Goal: Communication & Community: Connect with others

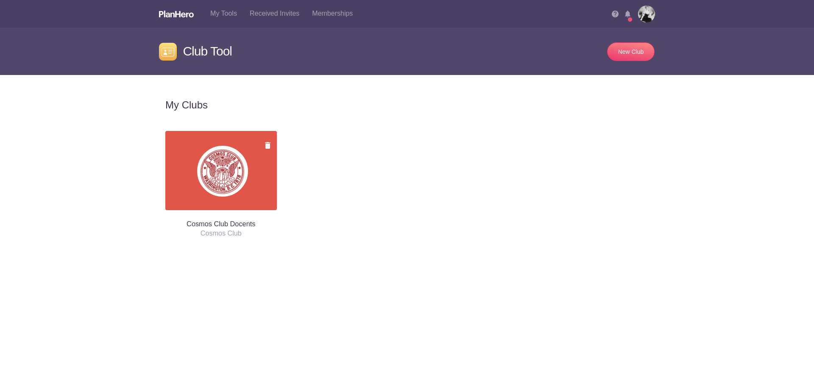
click at [192, 130] on div "Are you sure you want to cancel this club? All your club data will be lost. Yes…" at bounding box center [221, 176] width 124 height 130
click at [192, 163] on div at bounding box center [223, 176] width 102 height 70
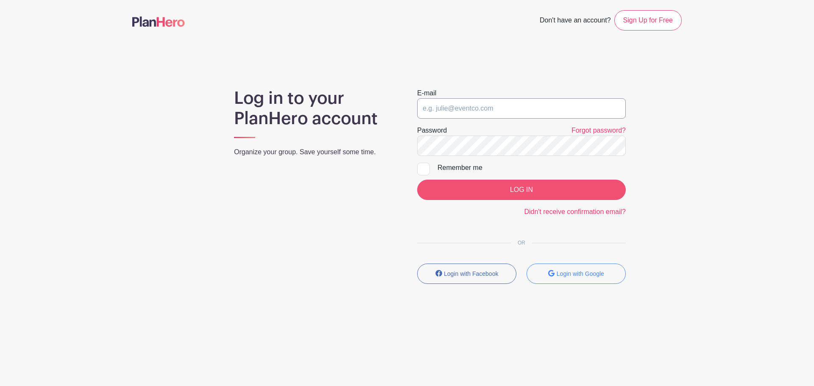
type input "Lindsay.Dupertuis@gmail.com"
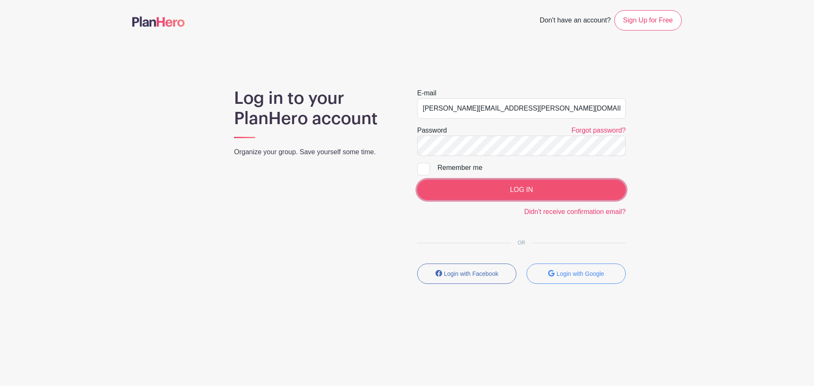
click at [498, 184] on input "LOG IN" at bounding box center [521, 190] width 209 height 20
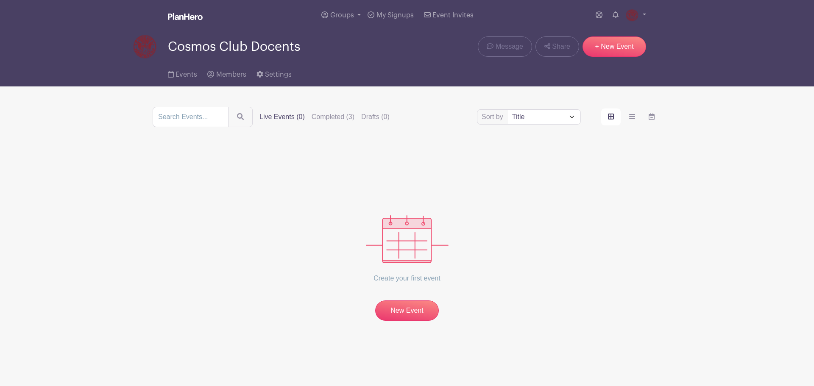
click at [262, 177] on div "Create your first event New Event" at bounding box center [407, 233] width 509 height 173
click at [323, 117] on label "Completed (3)" at bounding box center [333, 117] width 43 height 10
click at [0, 0] on input "Completed (3)" at bounding box center [0, 0] width 0 height 0
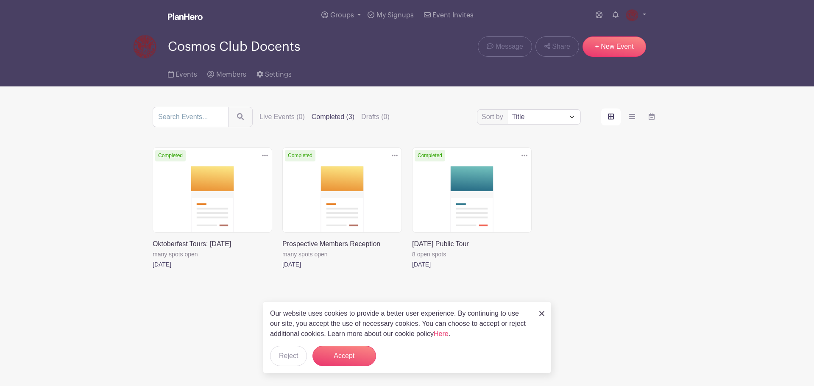
click at [637, 256] on div "Delete Event Are you sure you want to delete this Event? Yes, Delete No, Cancel…" at bounding box center [406, 220] width 519 height 146
click at [538, 317] on div "Our website uses cookies to provide a better user experience. By continuing to …" at bounding box center [407, 337] width 288 height 72
click at [546, 309] on div "Our website uses cookies to provide a better user experience. By continuing to …" at bounding box center [407, 337] width 288 height 72
click at [544, 312] on img at bounding box center [541, 313] width 5 height 5
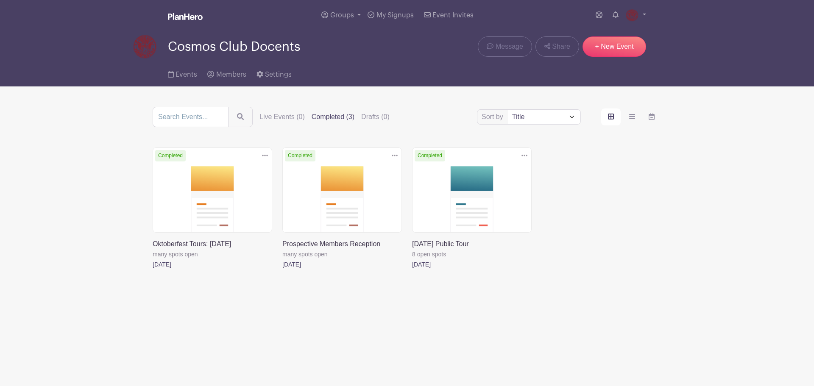
click at [178, 11] on link at bounding box center [185, 17] width 35 height 15
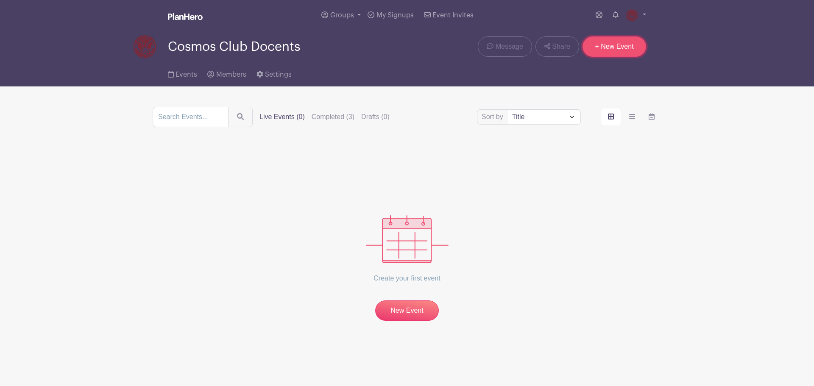
click at [617, 52] on link "+ New Event" at bounding box center [614, 46] width 64 height 20
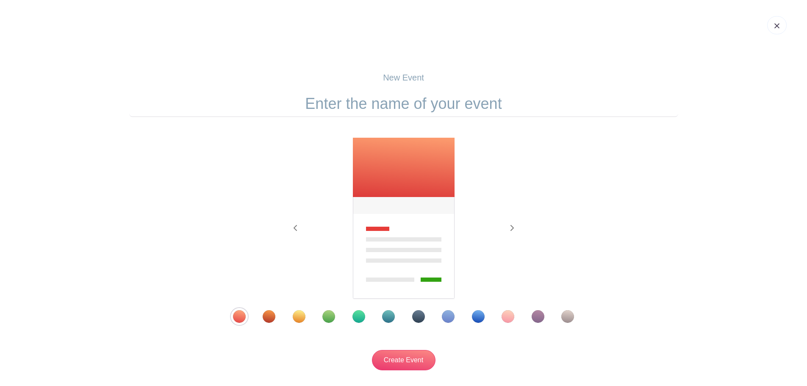
click at [425, 101] on input "text" at bounding box center [403, 104] width 549 height 26
drag, startPoint x: 454, startPoint y: 105, endPoint x: 404, endPoint y: 105, distance: 50.0
click at [404, 105] on input "October 25 Member Tour" at bounding box center [403, 104] width 549 height 26
type input "October 25 Clubhouse Tour"
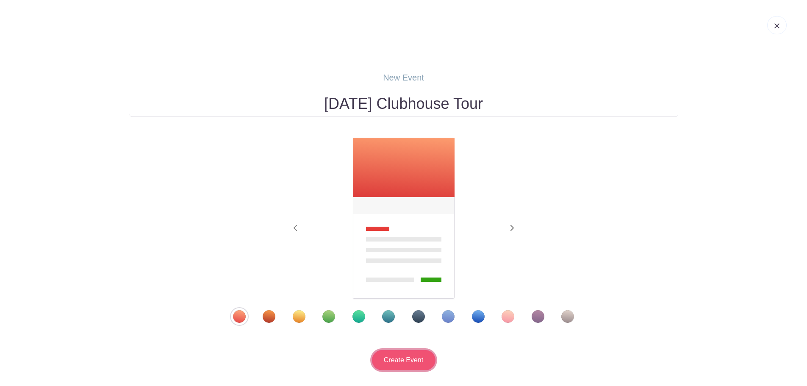
click at [401, 363] on input "Create Event" at bounding box center [404, 360] width 64 height 20
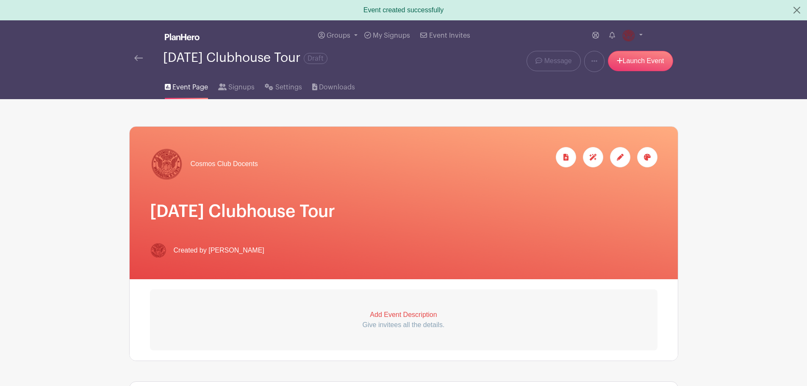
click at [621, 156] on icon at bounding box center [620, 157] width 7 height 7
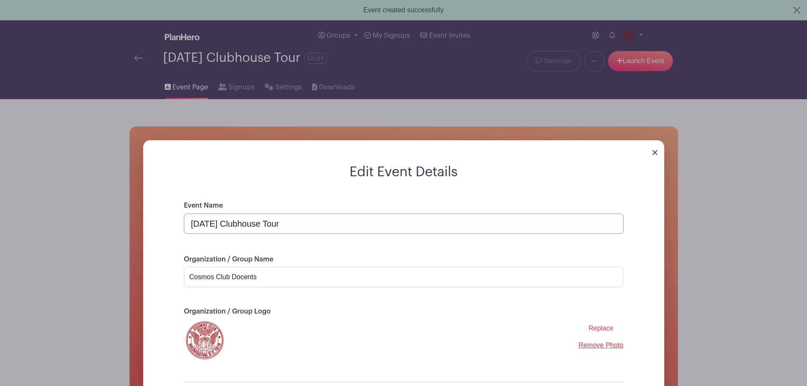
drag, startPoint x: 235, startPoint y: 223, endPoint x: 238, endPoint y: 212, distance: 11.5
click at [235, 223] on input "October 25 Clubhouse Tour" at bounding box center [404, 224] width 440 height 20
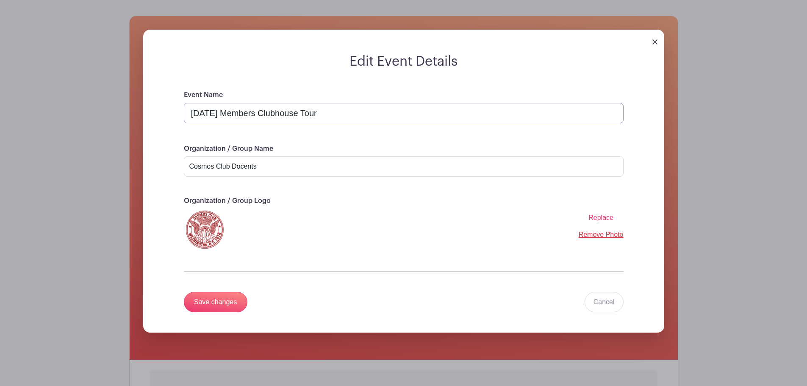
scroll to position [212, 0]
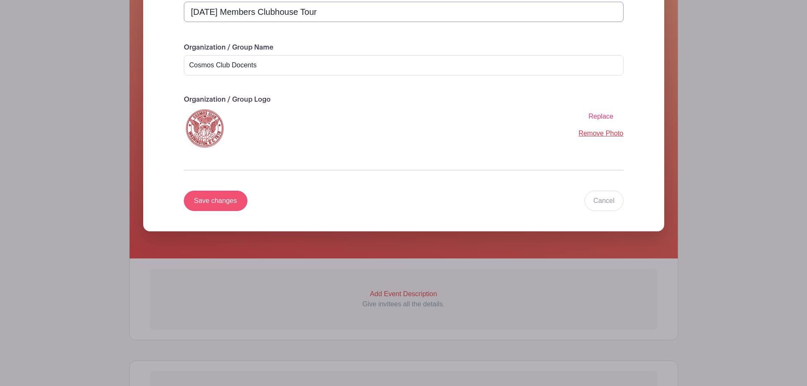
type input "October 25 Members Clubhouse Tour"
click at [212, 203] on input "Save changes" at bounding box center [216, 201] width 64 height 20
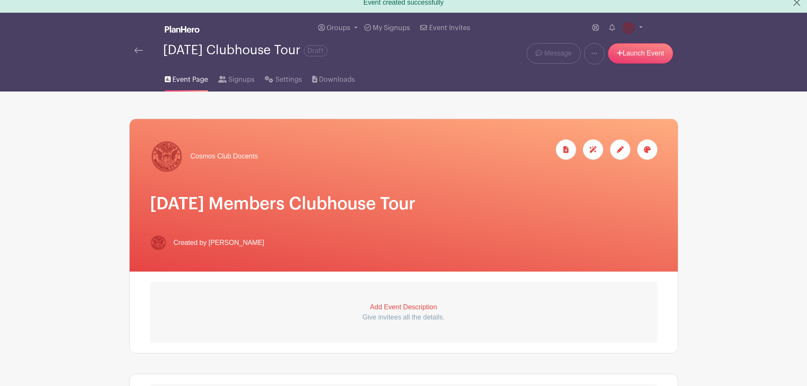
scroll to position [0, 0]
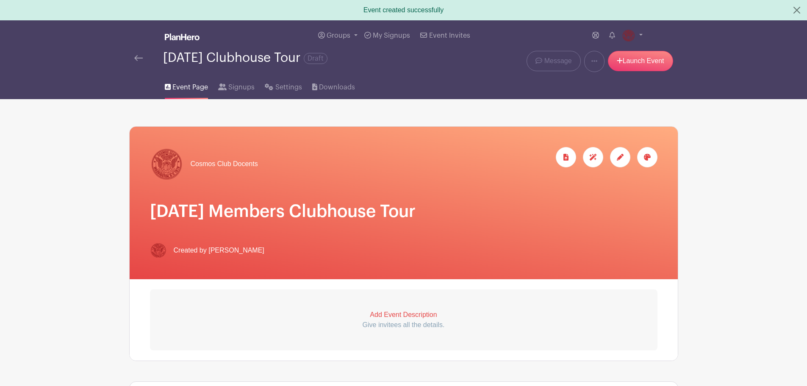
click at [753, 222] on main "Groups All Groups Cosmos Club Docents Add New Group My Signups Event Invites My…" at bounding box center [403, 365] width 807 height 691
click at [434, 312] on p "Add Event Description" at bounding box center [404, 315] width 508 height 10
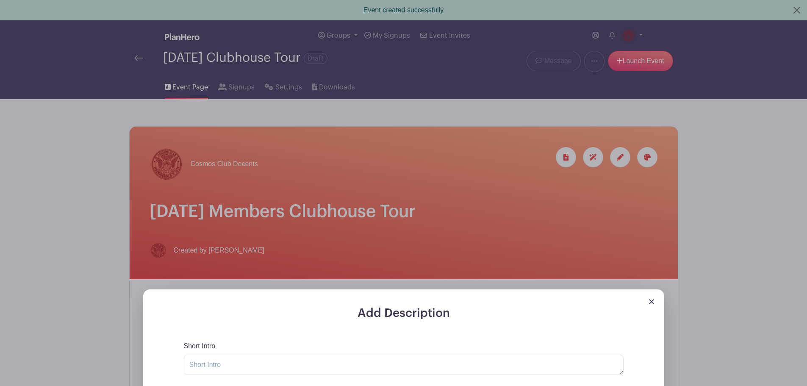
scroll to position [127, 0]
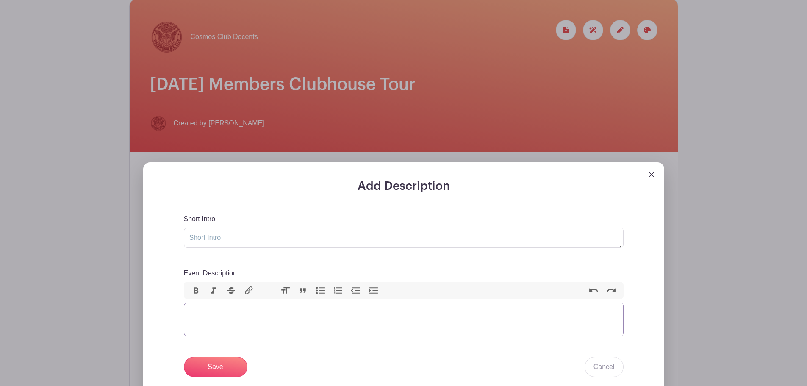
click at [359, 320] on trix-editor "Event Description" at bounding box center [404, 320] width 440 height 34
paste trix-editor "<div>The program begins with a luncheon talk, “How A Scientist and A Socialite …"
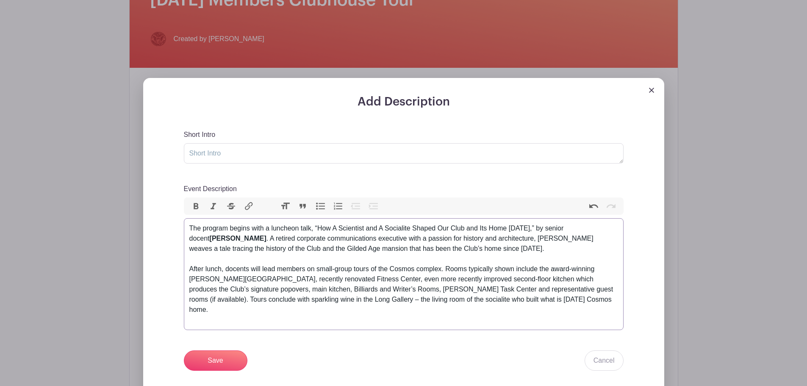
scroll to position [212, 0]
click at [548, 303] on div "After lunch, docents will lead members on small-group tours of the Cosmos compl…" at bounding box center [403, 294] width 429 height 61
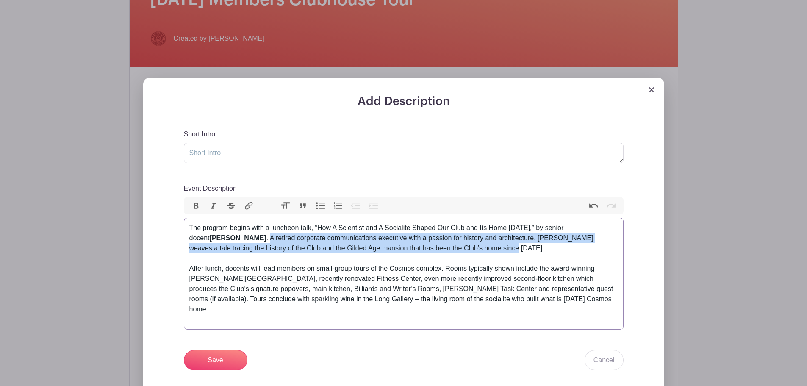
drag, startPoint x: 467, startPoint y: 247, endPoint x: 239, endPoint y: 238, distance: 227.8
click at [239, 238] on div "The program begins with a luncheon talk, “How A Scientist and A Socialite Shape…" at bounding box center [403, 243] width 429 height 41
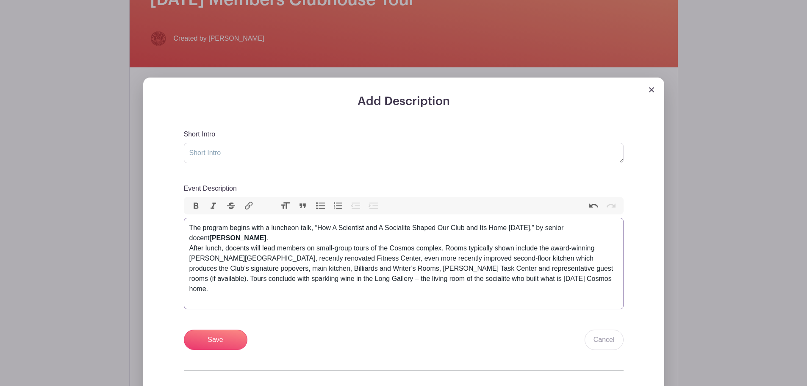
type trix-editor "<div>The program begins with a luncheon talk, “How A Scientist and A Socialite …"
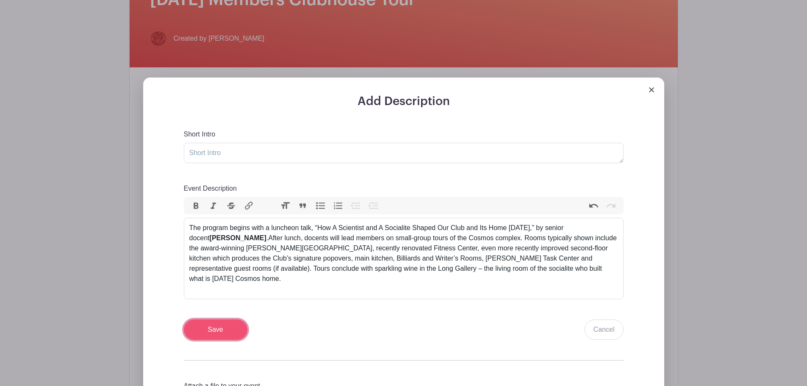
click at [237, 324] on input "Save" at bounding box center [216, 330] width 64 height 20
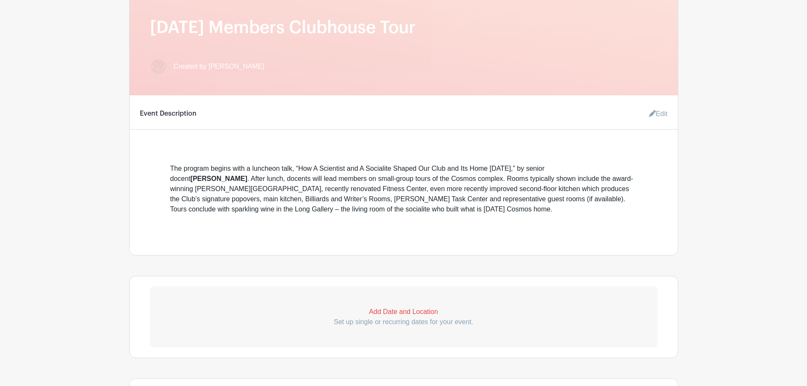
scroll to position [195, 0]
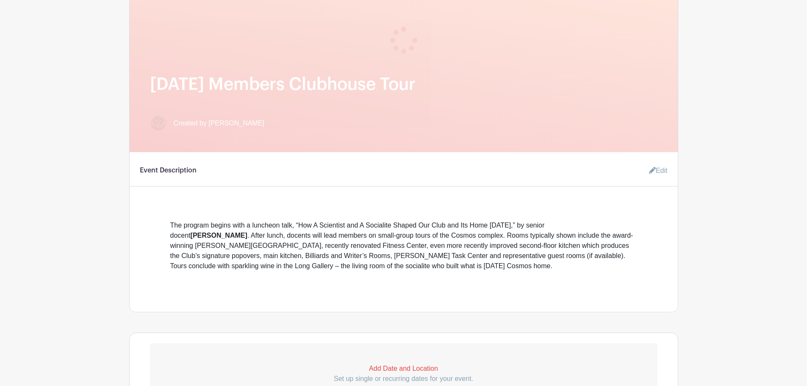
click at [656, 172] on link "Edit" at bounding box center [655, 170] width 25 height 17
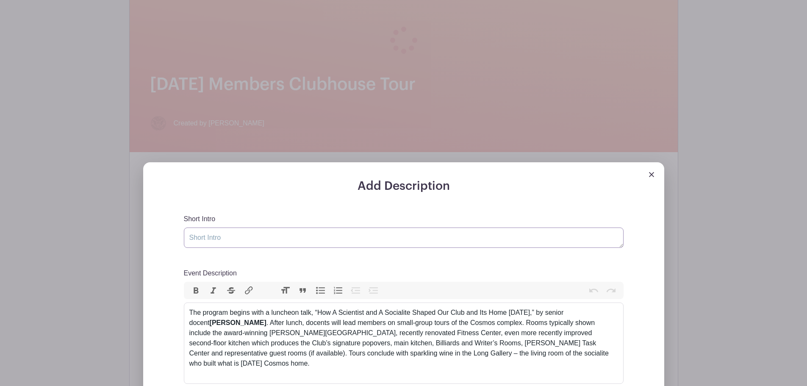
click at [455, 245] on textarea "Short Intro" at bounding box center [404, 238] width 440 height 20
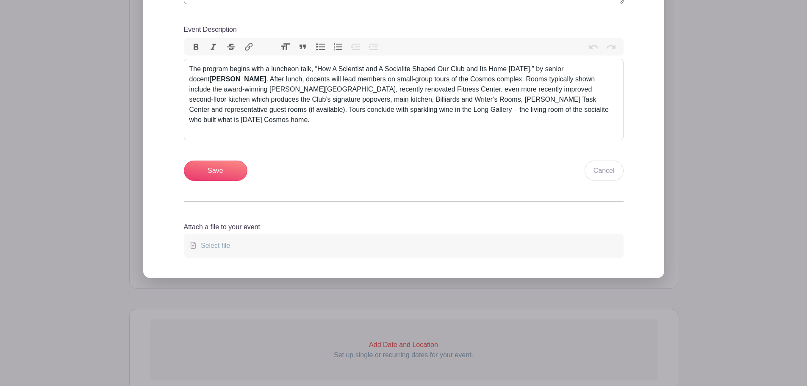
scroll to position [449, 0]
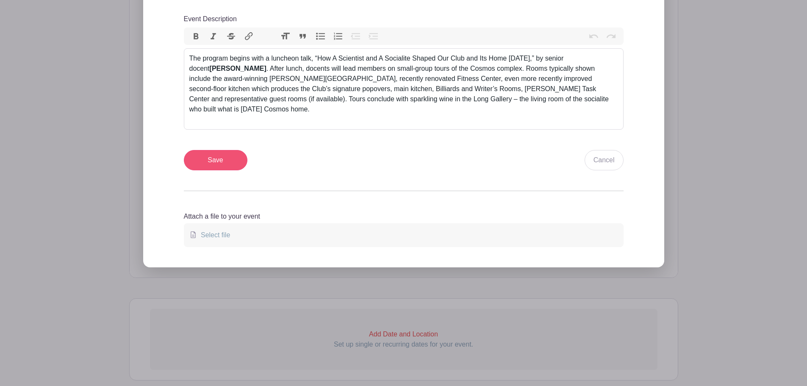
type textarea "Don't forget to register for the Club event, too!"
click at [197, 153] on input "Save" at bounding box center [216, 160] width 64 height 20
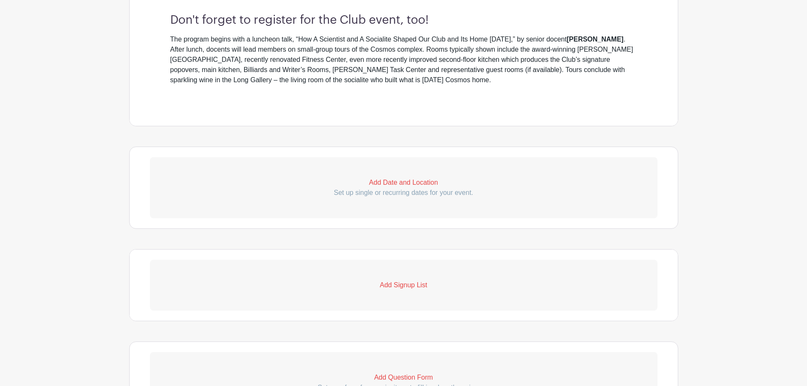
scroll to position [407, 0]
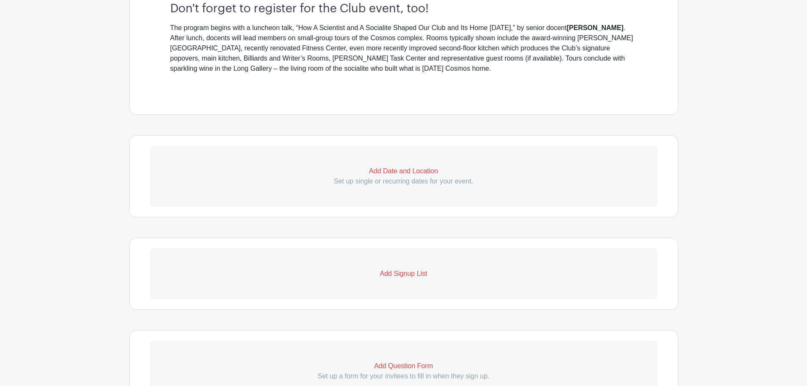
click at [386, 169] on p "Add Date and Location" at bounding box center [404, 171] width 508 height 10
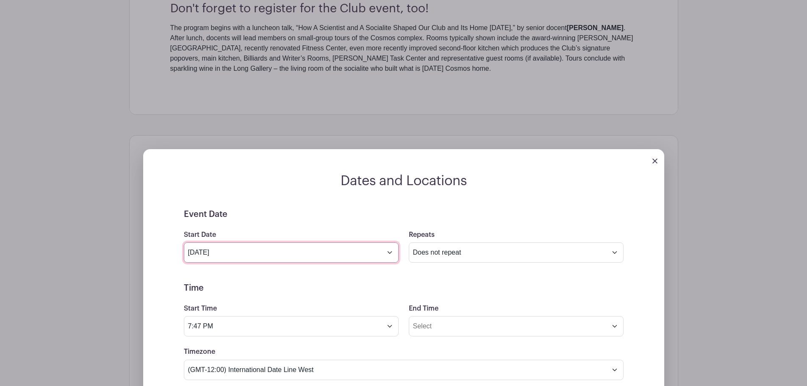
click at [390, 253] on input "Oct 11 2025" at bounding box center [291, 252] width 215 height 20
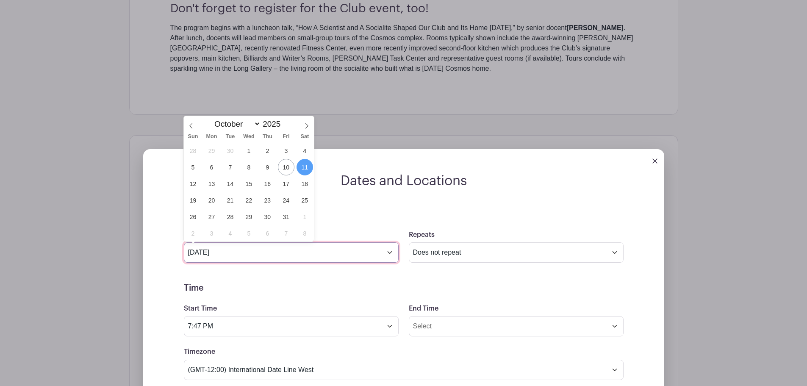
click at [390, 253] on input "Oct 11 2025" at bounding box center [291, 252] width 215 height 20
click at [304, 199] on span "25" at bounding box center [305, 200] width 17 height 17
type input "Oct 25 2025"
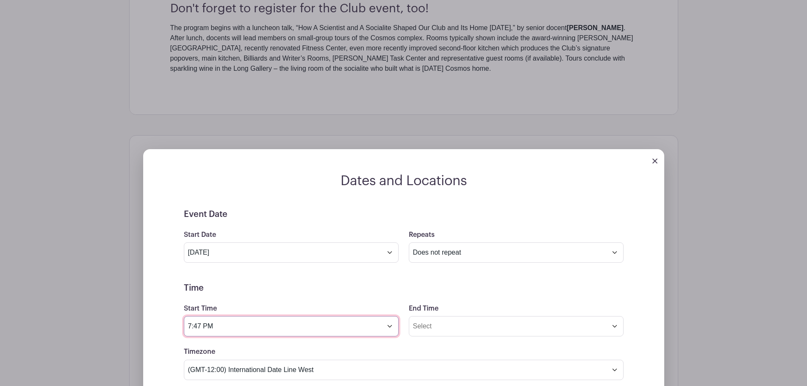
click at [389, 326] on input "7:47 PM" at bounding box center [291, 326] width 215 height 20
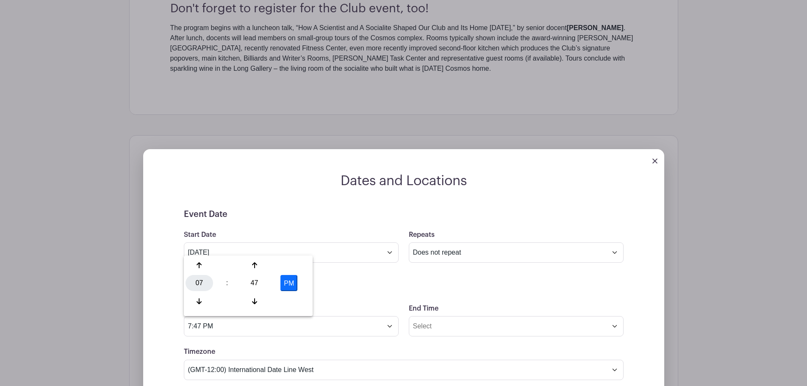
click at [200, 278] on div "07" at bounding box center [200, 283] width 28 height 16
click at [196, 264] on div "12" at bounding box center [200, 265] width 28 height 16
click at [256, 281] on div "47" at bounding box center [255, 283] width 28 height 16
click at [259, 284] on div "30" at bounding box center [262, 283] width 28 height 16
type input "12:30 PM"
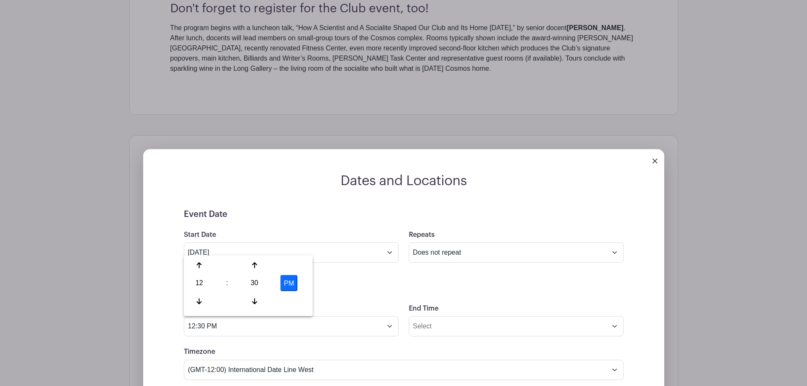
click at [346, 287] on h5 "Time" at bounding box center [404, 288] width 440 height 10
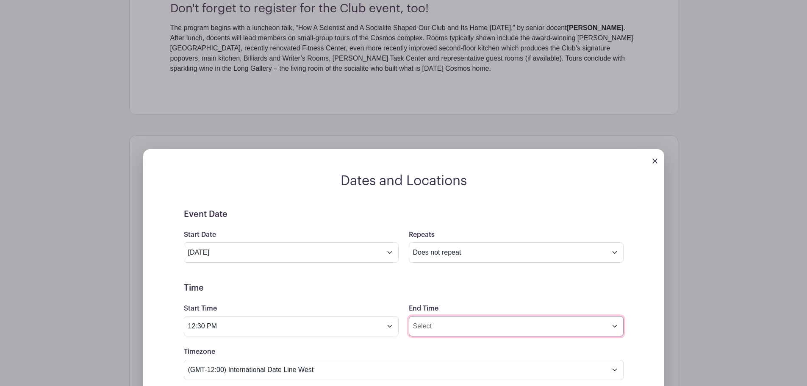
click at [440, 327] on input "End Time" at bounding box center [516, 326] width 215 height 20
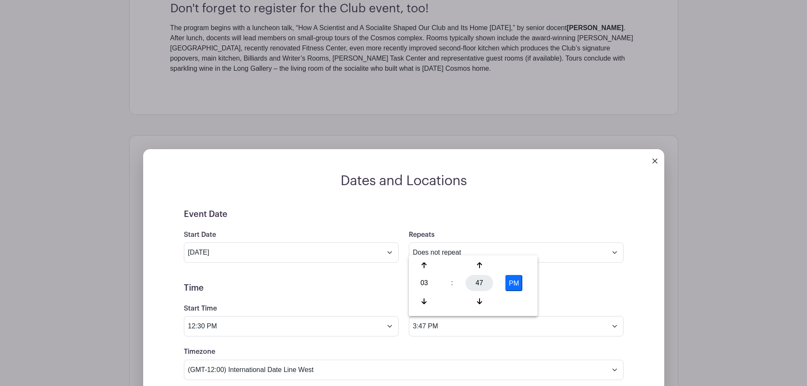
click at [479, 285] on div "47" at bounding box center [480, 283] width 28 height 16
click at [426, 266] on div "00" at bounding box center [425, 265] width 28 height 16
type input "3:00 PM"
click at [605, 292] on h5 "Time" at bounding box center [404, 288] width 440 height 10
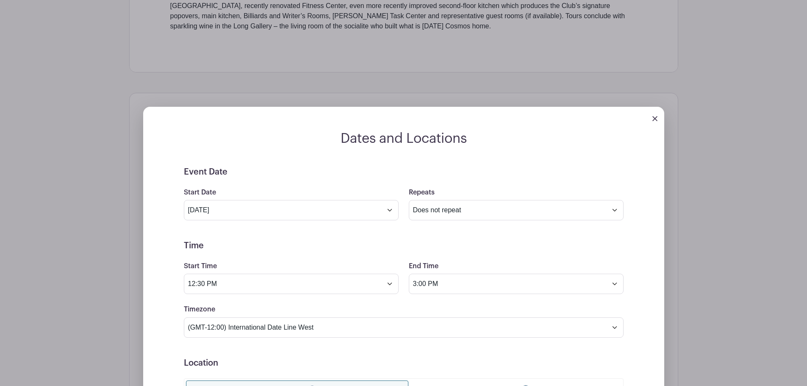
scroll to position [576, 0]
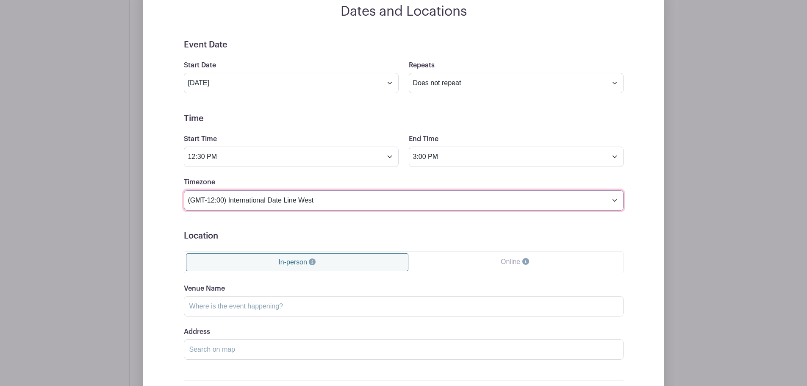
click at [609, 196] on select "(GMT-12:00) International Date Line West (GMT-11:00) American Samoa (GMT-11:00)…" at bounding box center [404, 200] width 440 height 20
select select "Eastern Time (US & Canada)"
click at [184, 190] on select "(GMT-12:00) International Date Line West (GMT-11:00) American Samoa (GMT-11:00)…" at bounding box center [404, 200] width 440 height 20
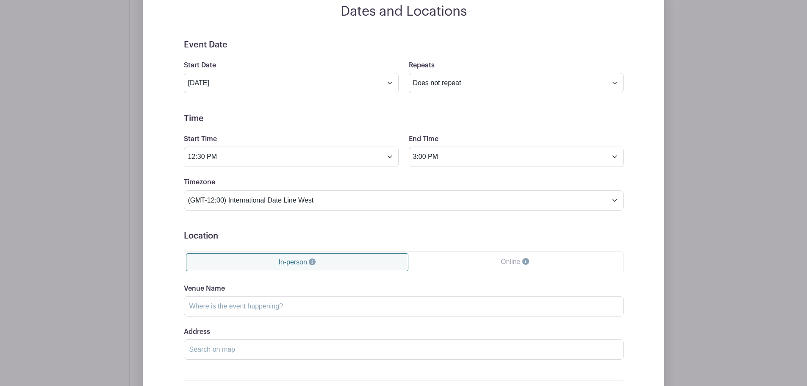
click at [679, 266] on div "Dates and Locations Event Date Start Date Oct 25 2025 Repeats Does not repeat D…" at bounding box center [403, 211] width 549 height 490
click at [638, 232] on div "Event Date Start Date Oct 25 2025 Repeats Does not repeat Daily Weekly Monthly …" at bounding box center [404, 230] width 481 height 381
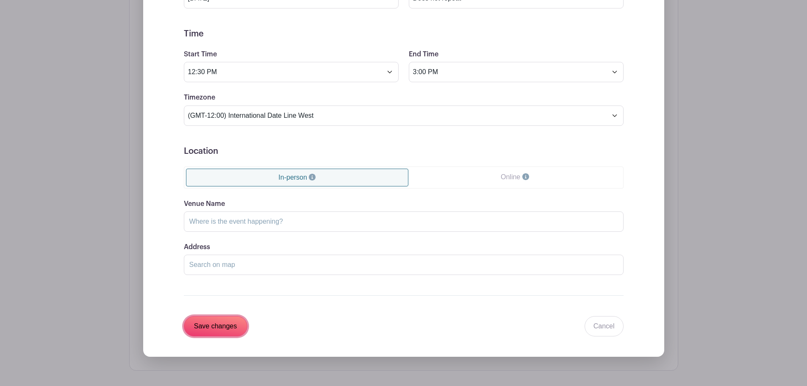
click at [222, 325] on input "Save changes" at bounding box center [216, 326] width 64 height 20
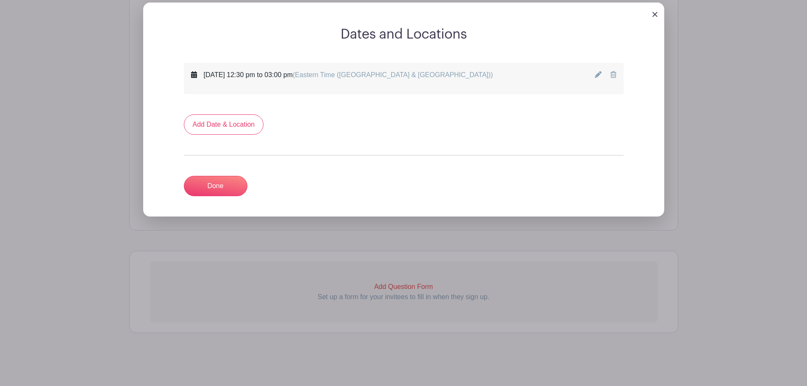
scroll to position [486, 0]
click at [223, 195] on link "Done" at bounding box center [216, 186] width 64 height 20
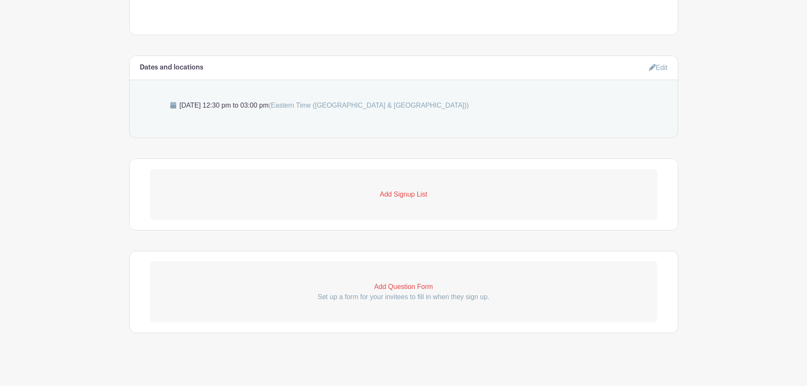
click at [392, 194] on p "Add Signup List" at bounding box center [404, 194] width 508 height 10
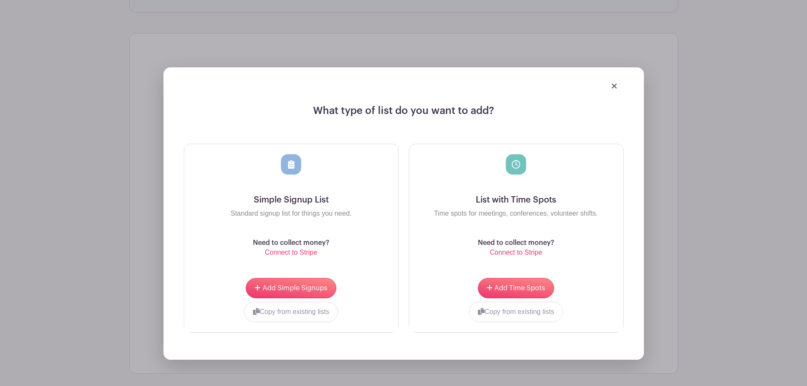
scroll to position [546, 0]
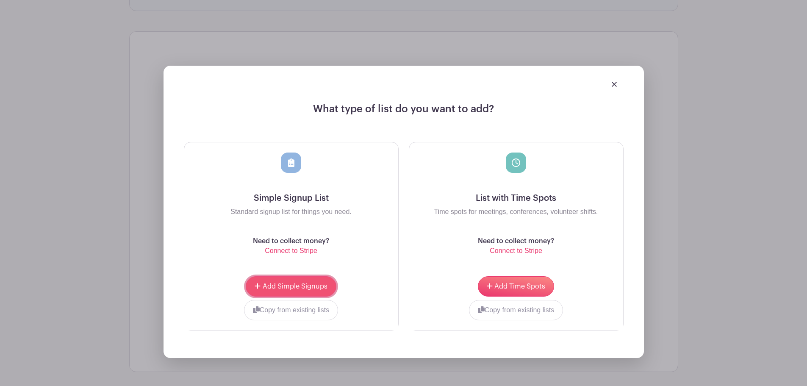
click at [316, 279] on button "Add Simple Signups" at bounding box center [291, 286] width 90 height 20
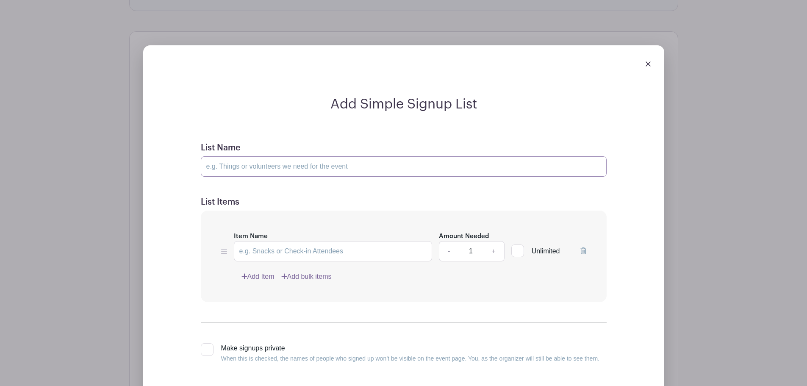
click at [309, 170] on input "List Name" at bounding box center [404, 166] width 406 height 20
type input "Volunteers"
type input "Docents"
click at [519, 251] on div at bounding box center [518, 251] width 13 height 13
click at [517, 251] on input "Unlimited" at bounding box center [515, 249] width 6 height 6
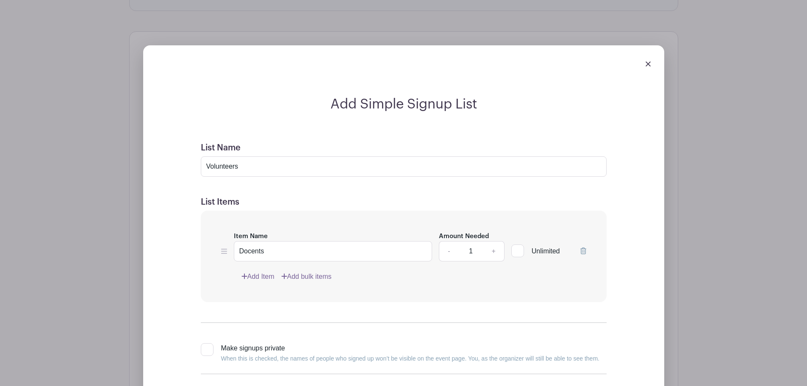
checkbox input "true"
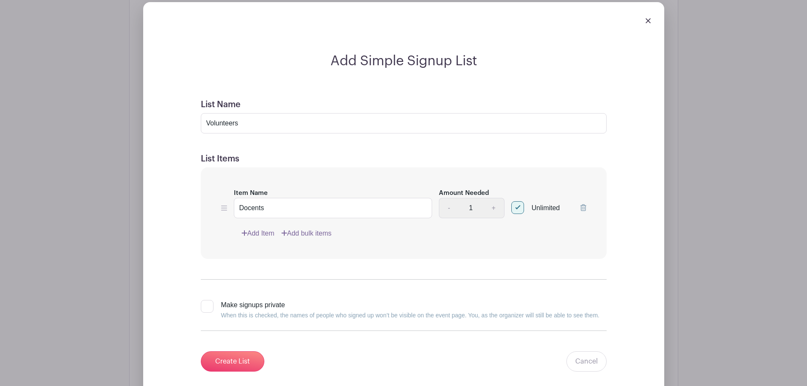
scroll to position [698, 0]
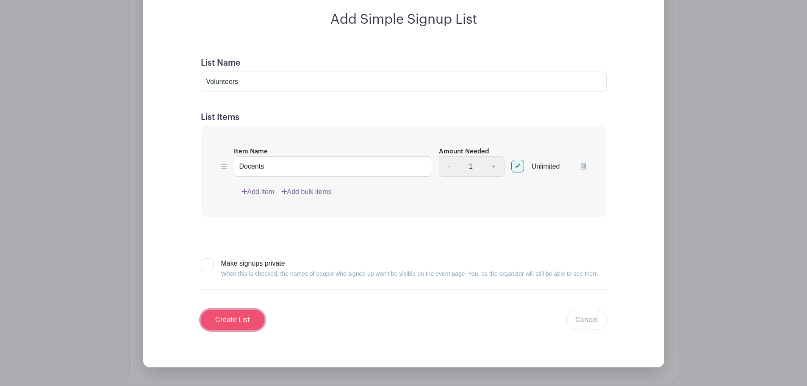
click at [245, 321] on input "Create List" at bounding box center [233, 320] width 64 height 20
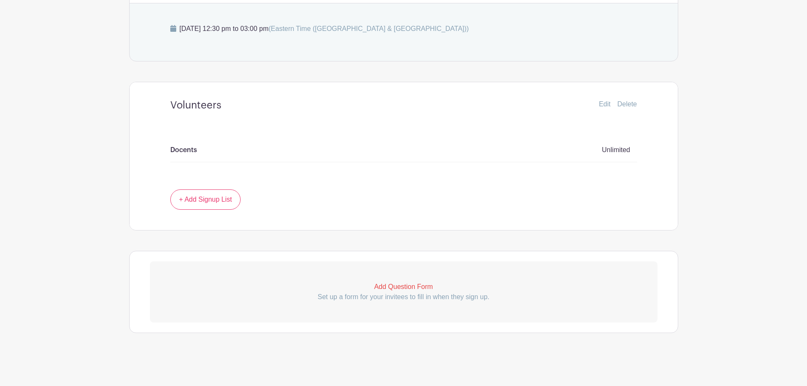
scroll to position [495, 0]
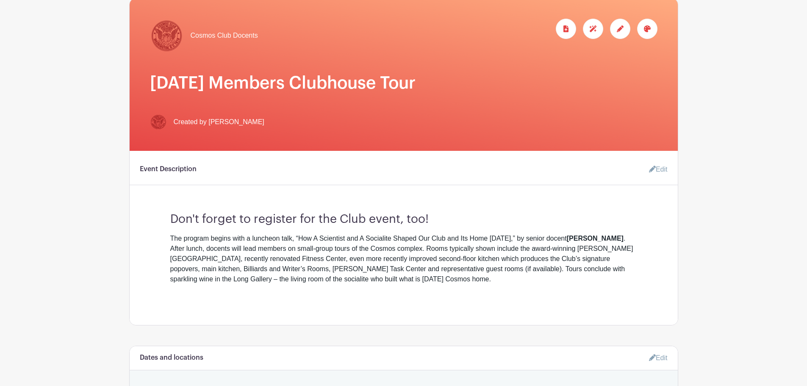
scroll to position [114, 0]
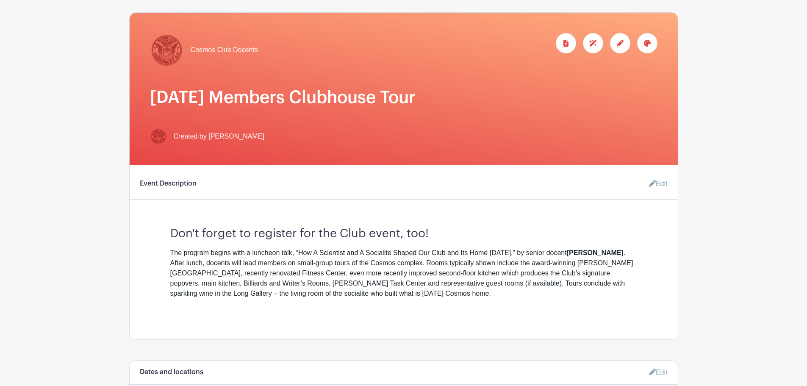
click at [666, 186] on link "Edit" at bounding box center [655, 183] width 25 height 17
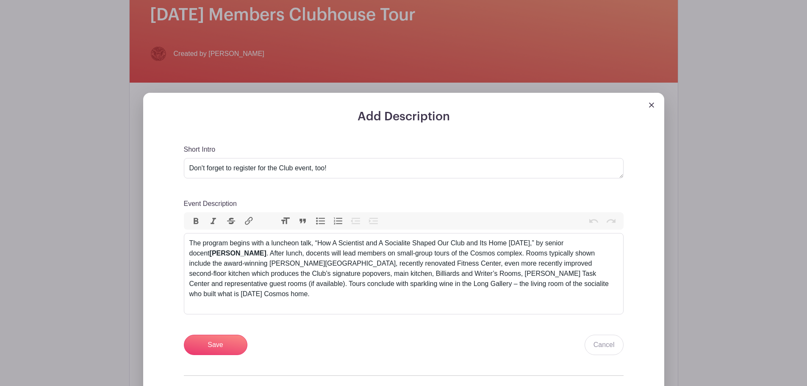
scroll to position [199, 0]
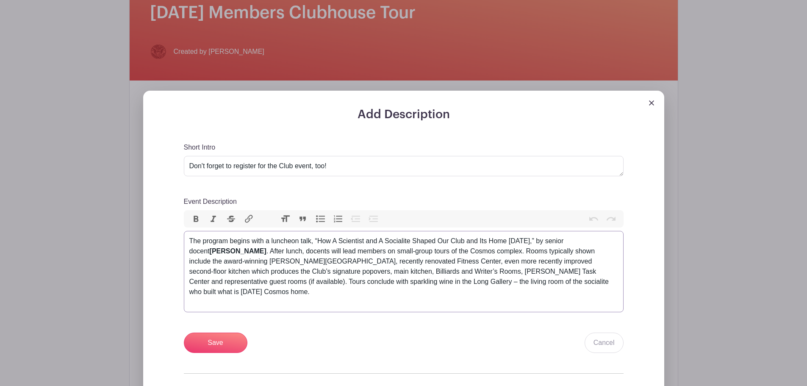
click at [588, 280] on div "The program begins with a luncheon talk, “How A Scientist and A Socialite Shape…" at bounding box center [403, 271] width 429 height 71
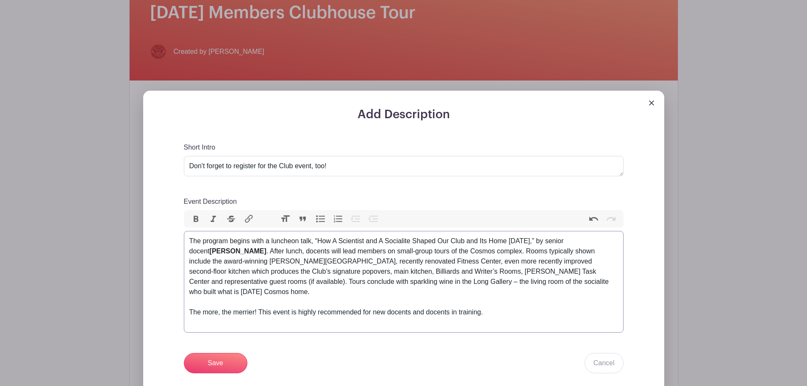
type trix-editor "<div>The program begins with a luncheon talk, “How A Scientist and A Socialite …"
click at [226, 353] on input "Save" at bounding box center [216, 363] width 64 height 20
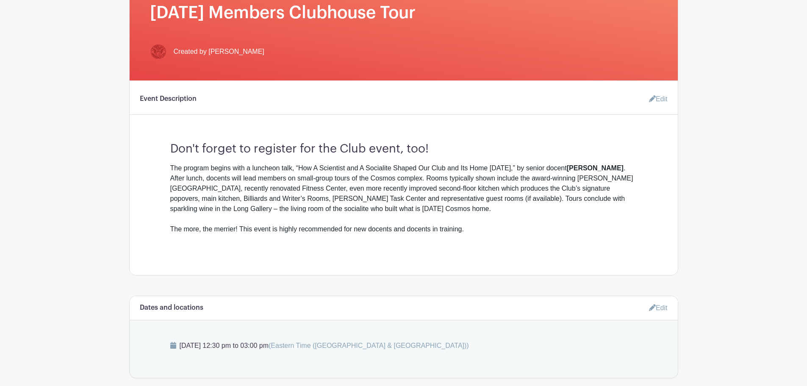
click at [767, 127] on main "Groups All Groups Cosmos Club Docents Add New Group My Signups Event Invites My…" at bounding box center [403, 228] width 807 height 949
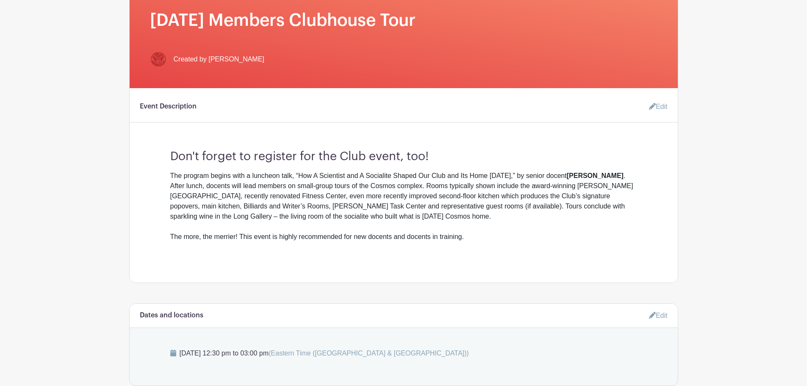
scroll to position [55, 0]
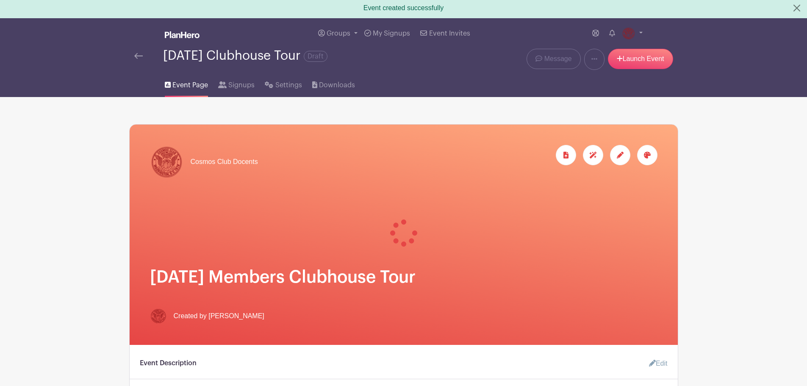
scroll to position [0, 0]
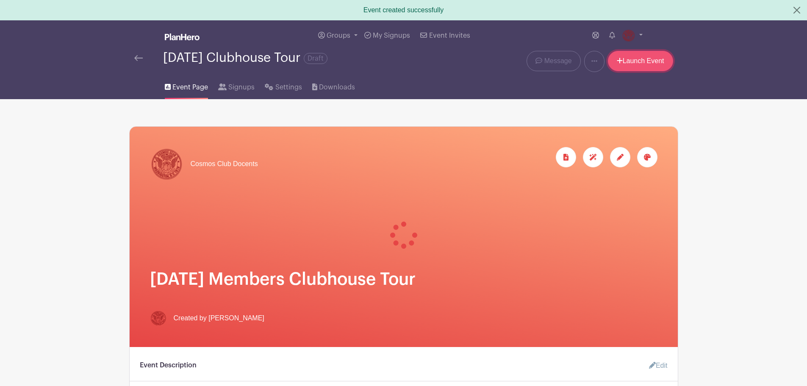
click at [619, 64] on link "Launch Event" at bounding box center [640, 61] width 65 height 20
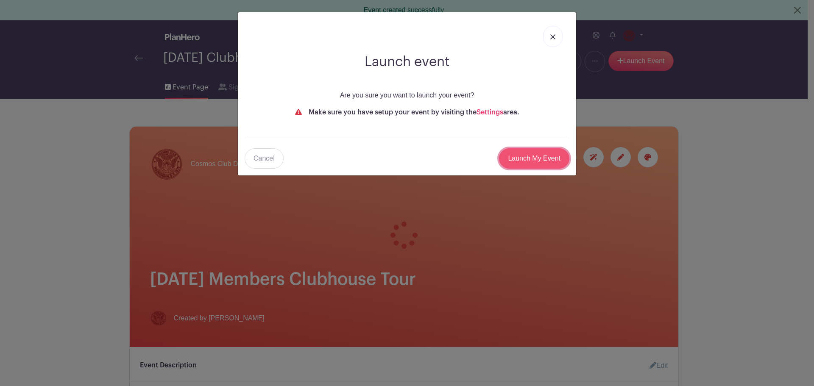
click at [541, 154] on input "Launch My Event" at bounding box center [534, 158] width 70 height 20
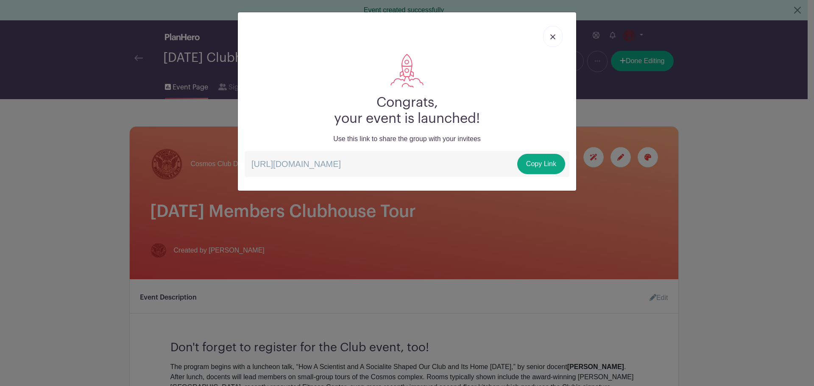
click at [550, 31] on link at bounding box center [552, 36] width 19 height 21
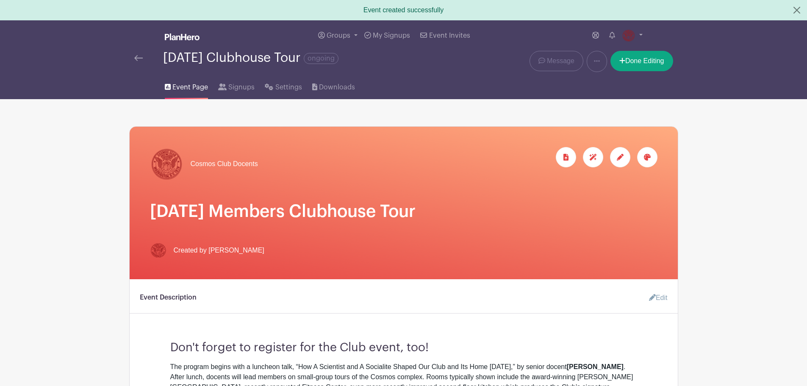
click at [140, 58] on img at bounding box center [138, 58] width 8 height 6
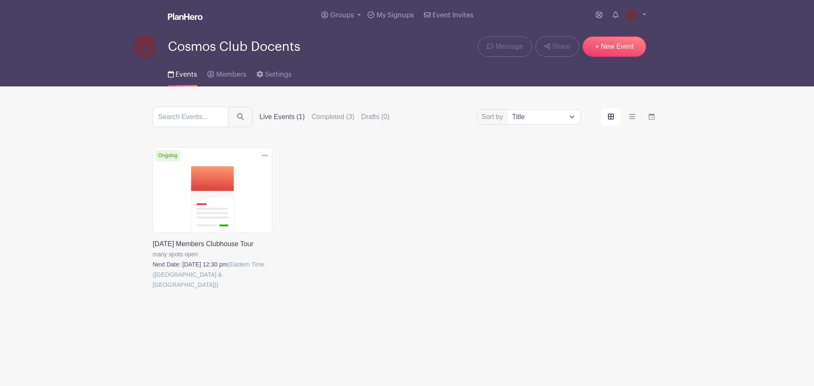
click at [153, 290] on link at bounding box center [153, 290] width 0 height 0
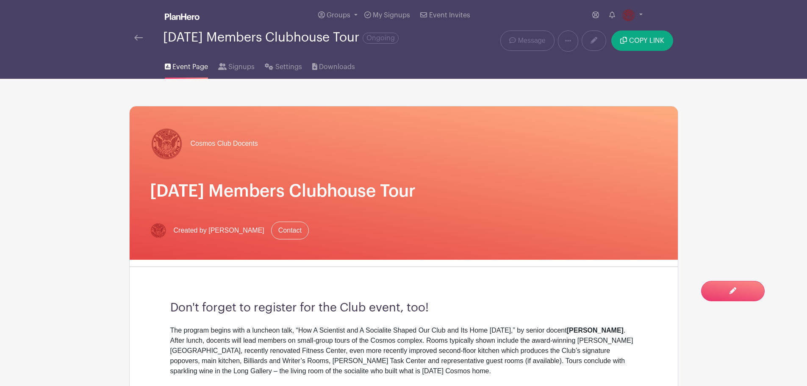
click at [136, 42] on link at bounding box center [138, 38] width 8 height 10
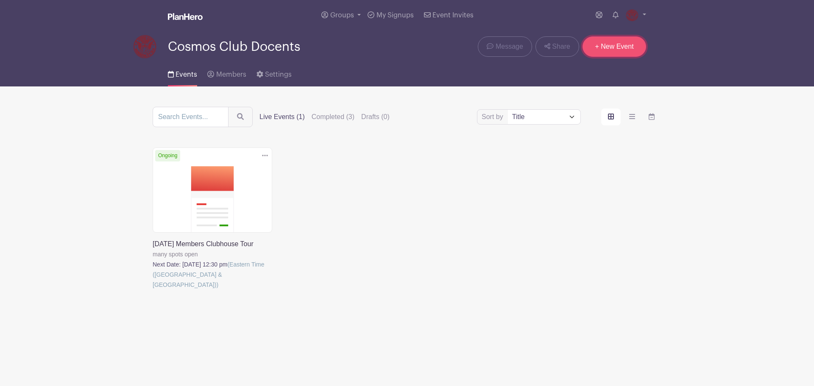
click at [618, 45] on link "+ New Event" at bounding box center [614, 46] width 64 height 20
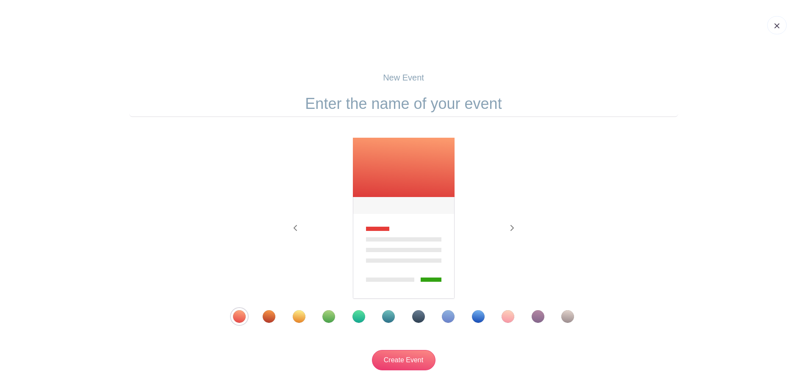
click at [398, 97] on input "text" at bounding box center [403, 104] width 549 height 26
type input "Public Mansion Tour"
click at [478, 322] on div "Template 9" at bounding box center [478, 316] width 13 height 13
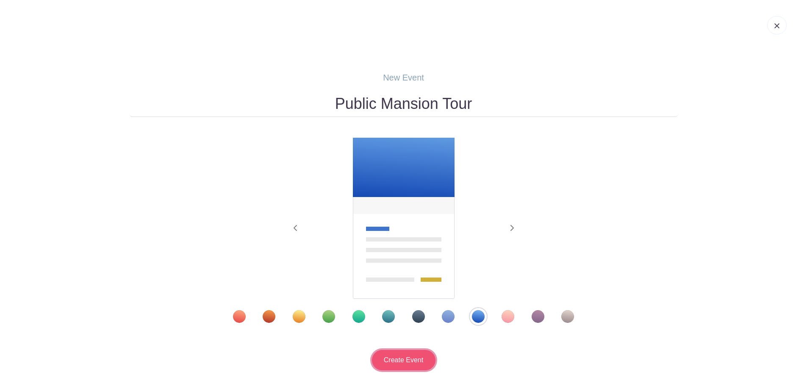
click at [392, 370] on input "Create Event" at bounding box center [404, 360] width 64 height 20
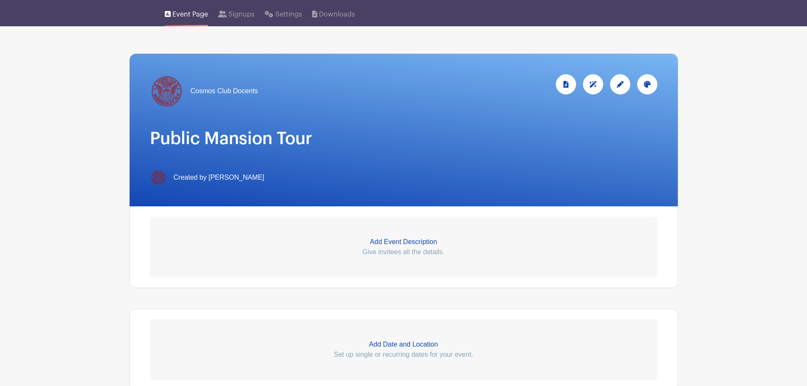
scroll to position [127, 0]
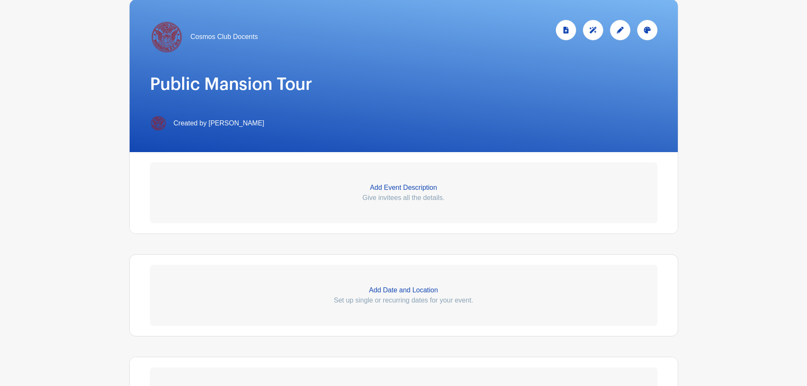
click at [396, 287] on p "Add Date and Location" at bounding box center [404, 290] width 508 height 10
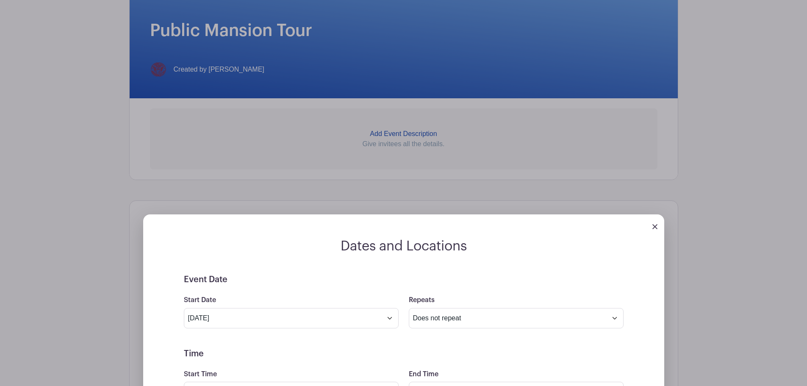
scroll to position [254, 0]
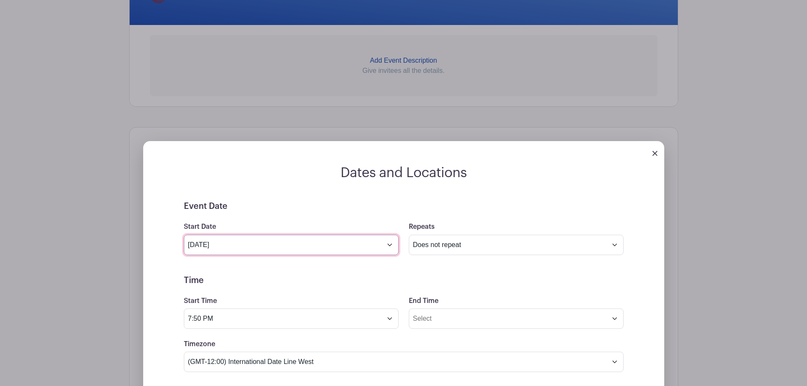
click at [390, 247] on input "Oct 11 2025" at bounding box center [291, 245] width 215 height 20
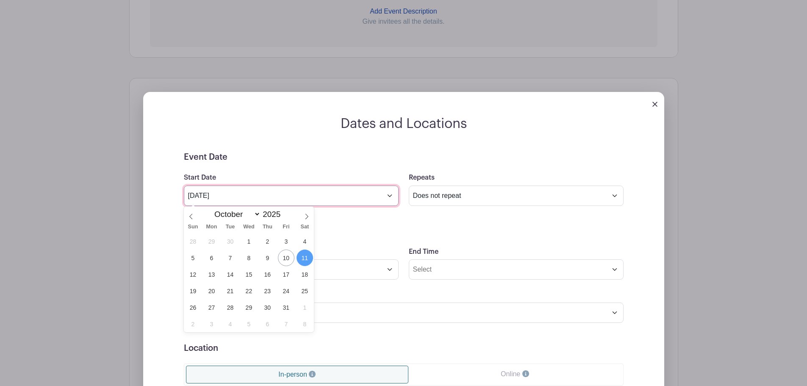
scroll to position [381, 0]
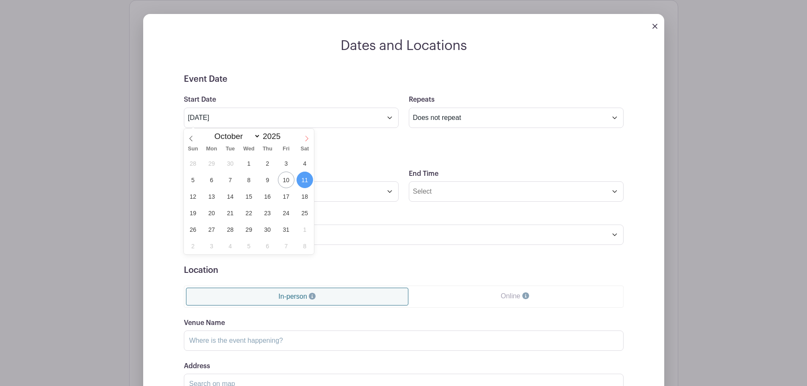
click at [307, 136] on icon at bounding box center [307, 139] width 6 height 6
select select "10"
click at [309, 179] on span "8" at bounding box center [305, 180] width 17 height 17
type input "Nov 8 2025"
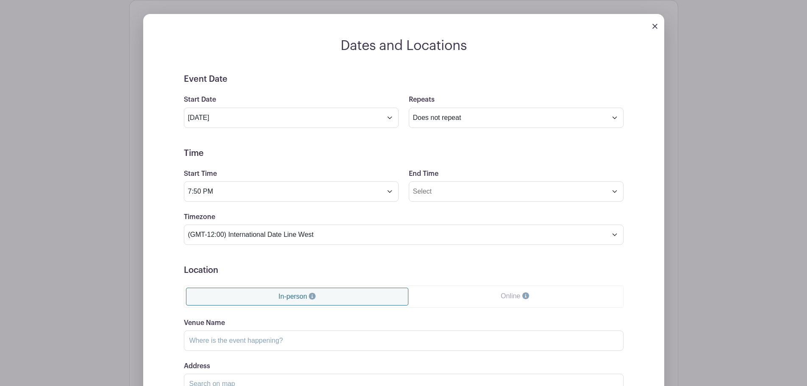
click at [331, 147] on form "Event Date Start Date Nov 8 2025 Repeats Does not repeat Daily Weekly Monthly o…" at bounding box center [404, 264] width 440 height 381
click at [520, 124] on select "Does not repeat Daily Weekly Monthly on day 8 Monthly on the second Saturday Ot…" at bounding box center [516, 118] width 215 height 20
select select "other"
click at [409, 108] on select "Does not repeat Daily Weekly Monthly on day 8 Monthly on the second Saturday Ot…" at bounding box center [516, 118] width 215 height 20
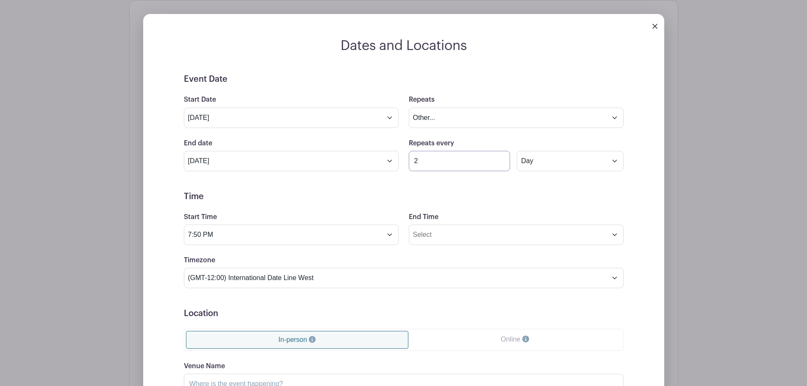
type input "2"
click at [499, 160] on input "2" at bounding box center [460, 161] width 102 height 20
click at [558, 163] on select "Day Week Monthly on day 8" at bounding box center [570, 161] width 106 height 20
select select "monthly"
click at [517, 151] on select "Day Week Monthly on day 8" at bounding box center [570, 161] width 106 height 20
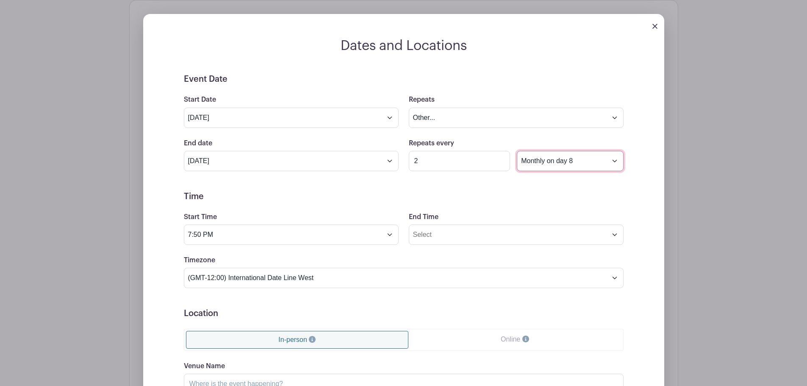
click at [556, 157] on select "Day Week Monthly on day 8" at bounding box center [570, 161] width 106 height 20
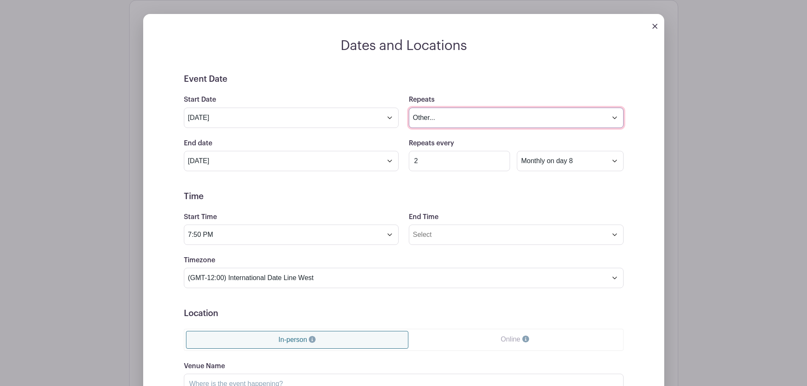
click at [593, 120] on select "Does not repeat Daily Weekly Monthly on day 8 Monthly on the second Saturday Ot…" at bounding box center [516, 118] width 215 height 20
click at [409, 108] on select "Does not repeat Daily Weekly Monthly on day 8 Monthly on the second Saturday Ot…" at bounding box center [516, 118] width 215 height 20
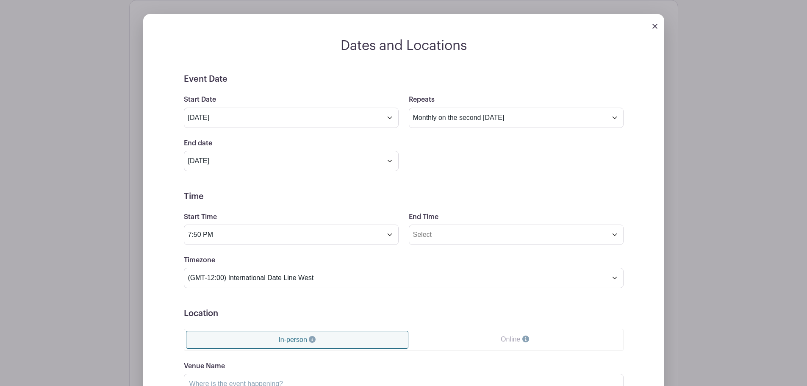
click at [508, 188] on form "Event Date Start Date Nov 8 2025 Repeats Does not repeat Daily Weekly Monthly o…" at bounding box center [404, 286] width 440 height 425
click at [548, 121] on select "Does not repeat Daily Weekly Monthly on day 8 Monthly on the second Saturday Ot…" at bounding box center [516, 118] width 215 height 20
select select "once"
click at [409, 108] on select "Does not repeat Daily Weekly Monthly on day 8 Monthly on the second Saturday Ot…" at bounding box center [516, 118] width 215 height 20
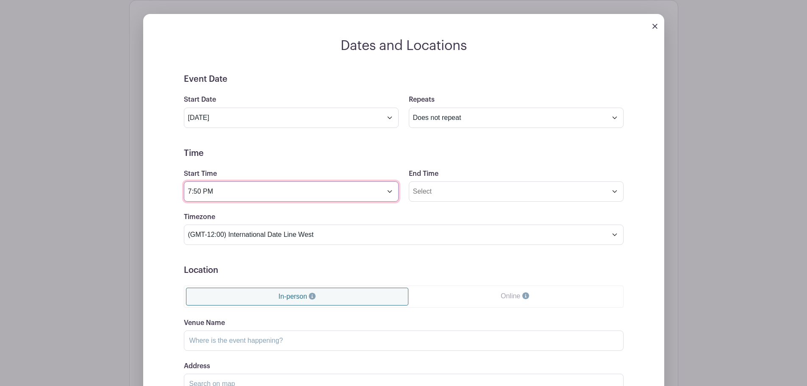
click at [198, 195] on input "7:50 PM" at bounding box center [291, 191] width 215 height 20
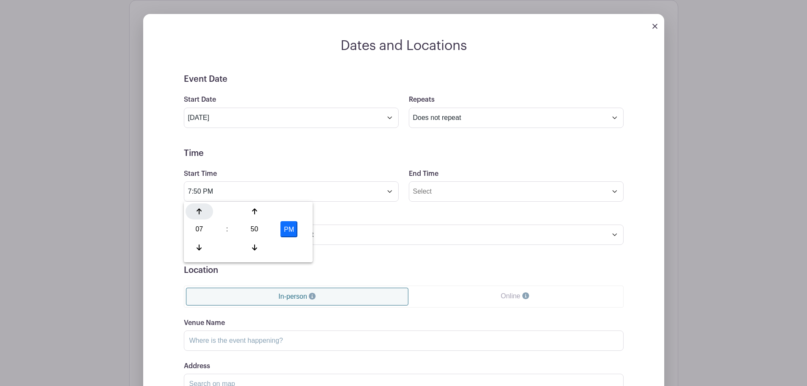
click at [198, 210] on icon at bounding box center [199, 212] width 5 height 6
type input "8:50 PM"
click at [389, 262] on form "Event Date Start Date Nov 8 2025 Repeats Does not repeat Daily Weekly Monthly o…" at bounding box center [404, 264] width 440 height 381
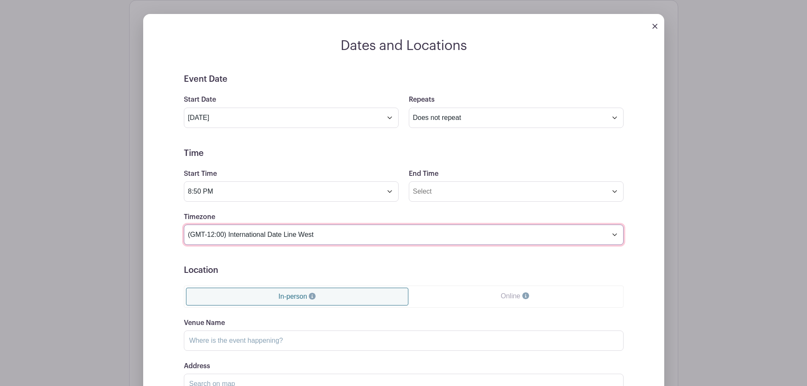
click at [309, 235] on select "(GMT-12:00) International Date Line West (GMT-11:00) American Samoa (GMT-11:00)…" at bounding box center [404, 235] width 440 height 20
select select "Eastern Time (US & Canada)"
click at [184, 225] on select "(GMT-12:00) International Date Line West (GMT-11:00) American Samoa (GMT-11:00)…" at bounding box center [404, 235] width 440 height 20
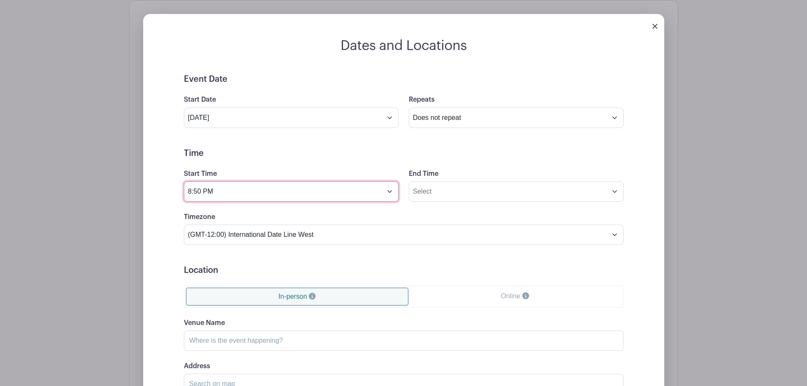
click at [206, 190] on input "8:50 PM" at bounding box center [291, 191] width 215 height 20
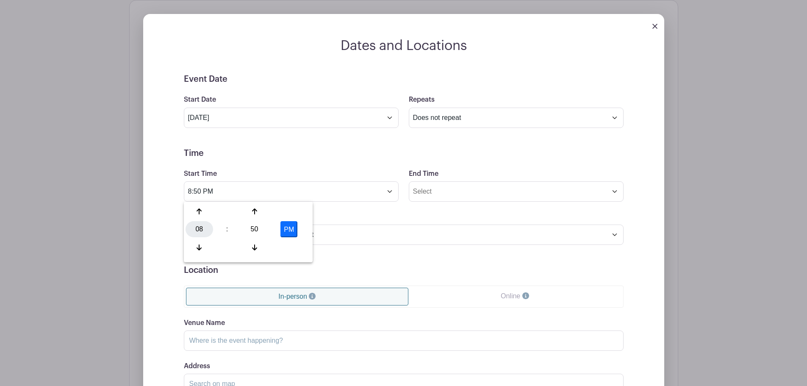
click at [200, 224] on div "08" at bounding box center [200, 229] width 28 height 16
click at [264, 246] on div "10" at bounding box center [262, 247] width 28 height 16
click at [197, 228] on div "10" at bounding box center [200, 229] width 28 height 16
click at [224, 241] on div "09" at bounding box center [231, 247] width 28 height 16
click at [252, 228] on div "50" at bounding box center [255, 229] width 28 height 16
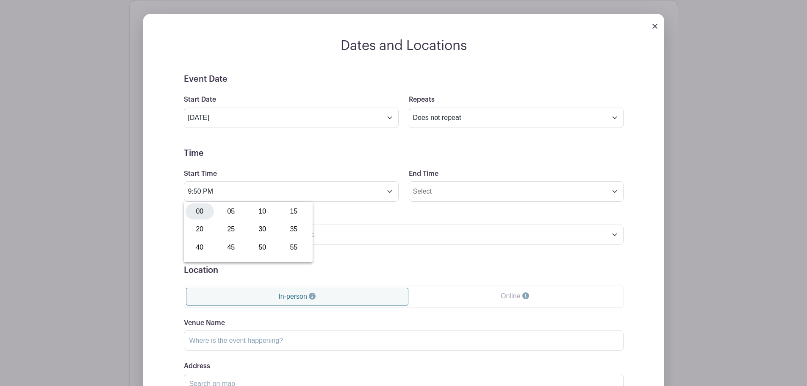
click at [200, 216] on div "00" at bounding box center [200, 211] width 28 height 16
drag, startPoint x: 285, startPoint y: 229, endPoint x: 287, endPoint y: 233, distance: 4.4
click at [286, 229] on button "PM" at bounding box center [289, 229] width 17 height 16
type input "9:00 AM"
click at [457, 188] on input "End Time" at bounding box center [516, 191] width 215 height 20
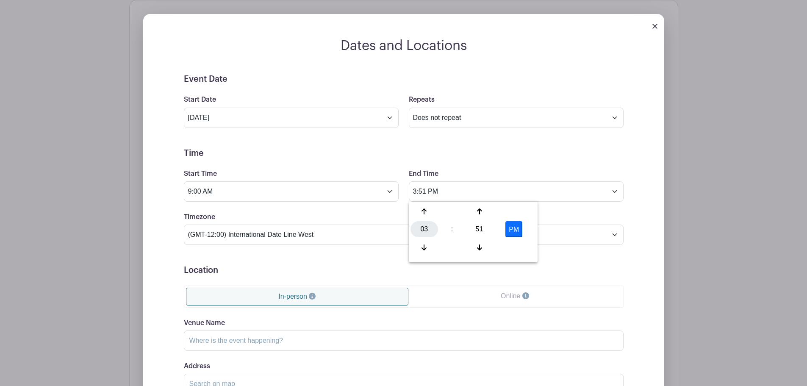
click at [419, 231] on div "03" at bounding box center [425, 229] width 28 height 16
click at [486, 248] on div "10" at bounding box center [487, 247] width 28 height 16
click at [481, 231] on div "51" at bounding box center [480, 229] width 28 height 16
drag, startPoint x: 488, startPoint y: 214, endPoint x: 432, endPoint y: 212, distance: 56.4
click at [432, 212] on div "00 05 10 15 20 25 30 35 40 45 50 55" at bounding box center [473, 230] width 125 height 54
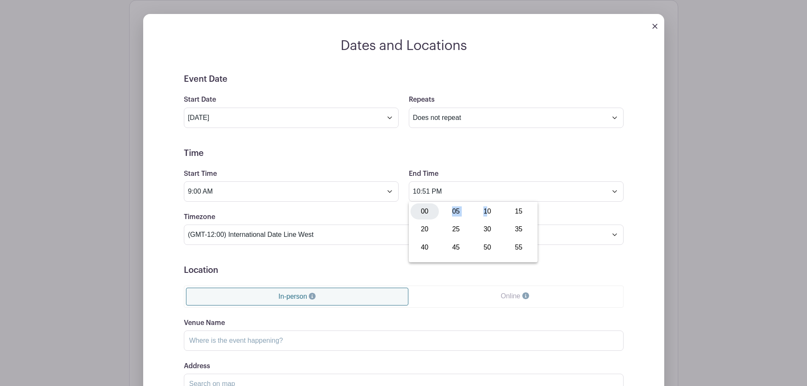
click at [430, 212] on div "00" at bounding box center [425, 211] width 28 height 16
click at [483, 163] on form "Event Date Start Date Nov 8 2025 Repeats Does not repeat Daily Weekly Monthly o…" at bounding box center [404, 264] width 440 height 381
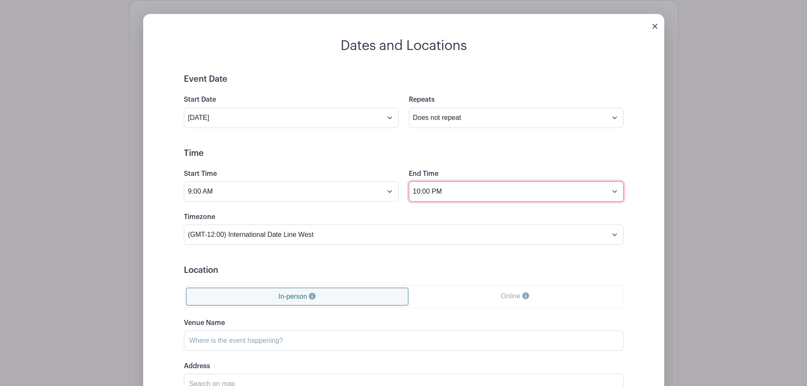
click at [495, 195] on input "10:00 PM" at bounding box center [516, 191] width 215 height 20
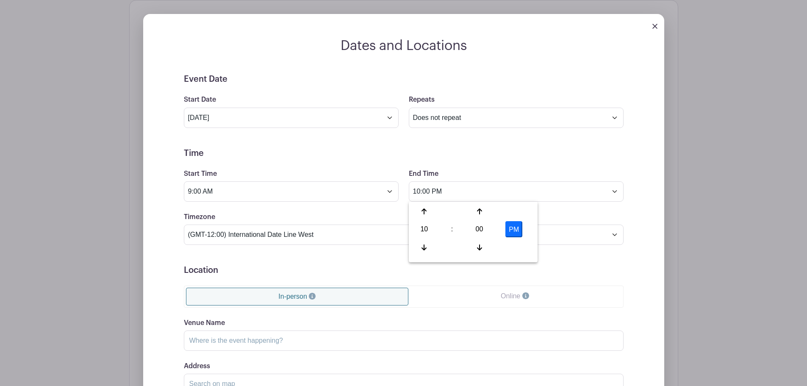
click at [517, 229] on button "PM" at bounding box center [514, 229] width 17 height 16
type input "10:00 AM"
click at [631, 196] on div "Event Date Start Date Nov 8 2025 Repeats Does not repeat Daily Weekly Monthly o…" at bounding box center [404, 264] width 481 height 381
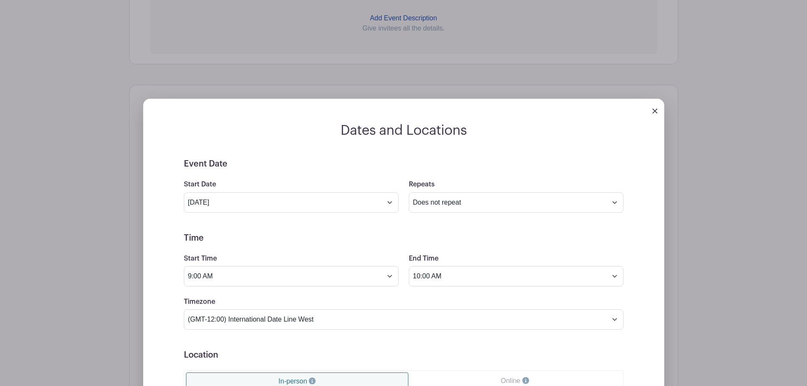
click at [679, 248] on div "Dates and Locations Event Date Start Date Nov 8 2025 Repeats Does not repeat Da…" at bounding box center [403, 330] width 549 height 490
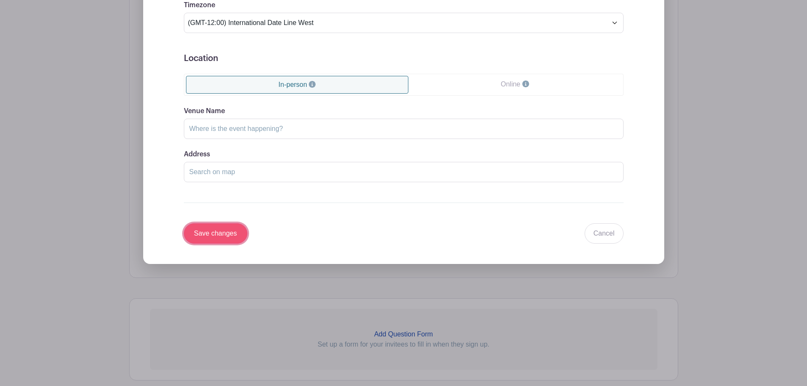
click at [234, 239] on input "Save changes" at bounding box center [216, 233] width 64 height 20
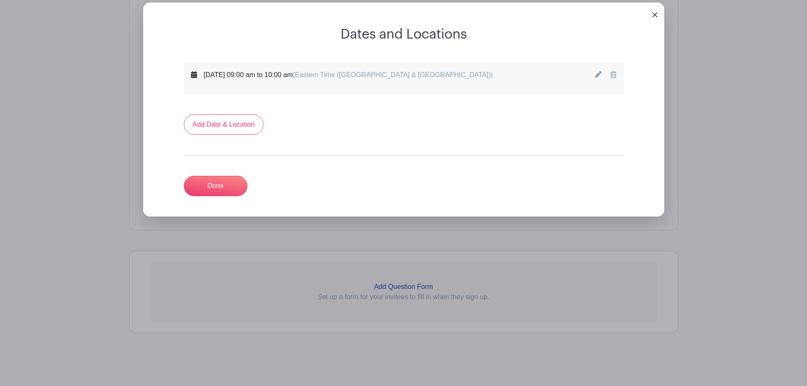
scroll to position [393, 0]
click at [211, 192] on link "Done" at bounding box center [216, 186] width 64 height 20
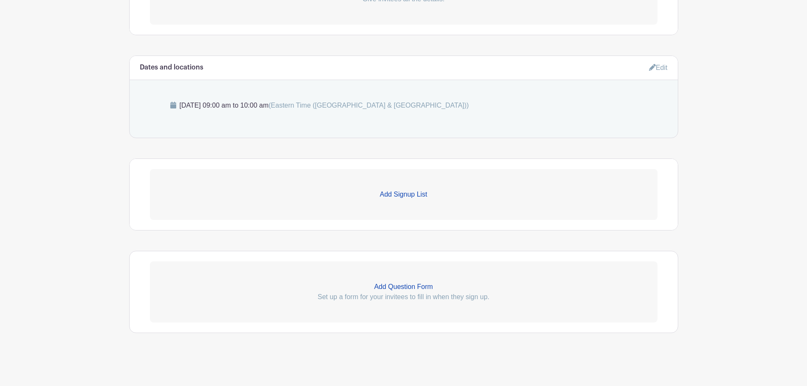
click at [807, 169] on main "Groups All Groups Cosmos Club Docents Add New Group My Signups Event Invites My…" at bounding box center [403, 40] width 807 height 692
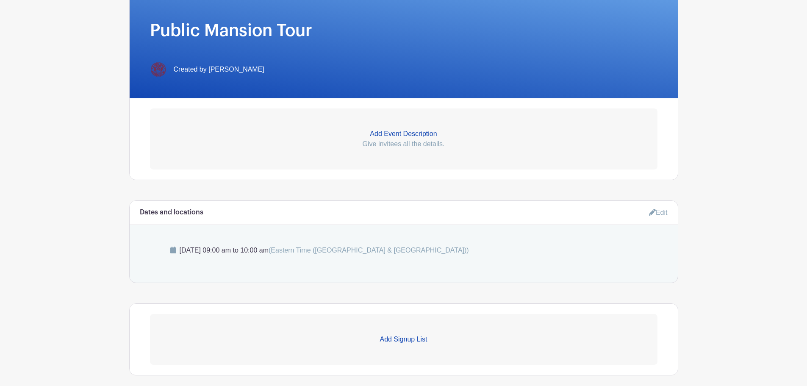
scroll to position [72, 0]
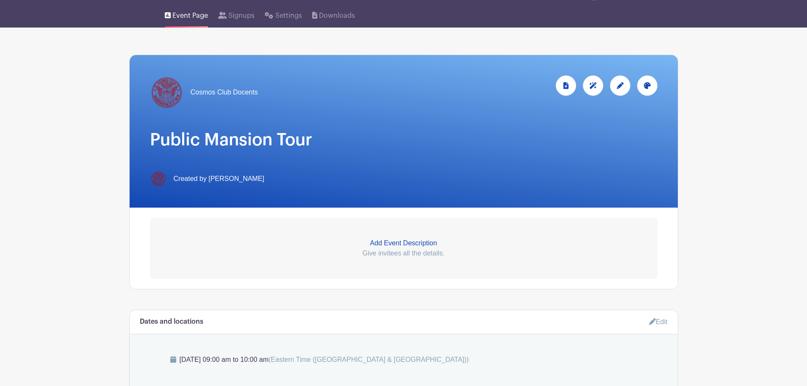
click at [768, 144] on main "Groups All Groups Cosmos Club Docents Add New Group My Signups Event Invites My…" at bounding box center [403, 295] width 807 height 692
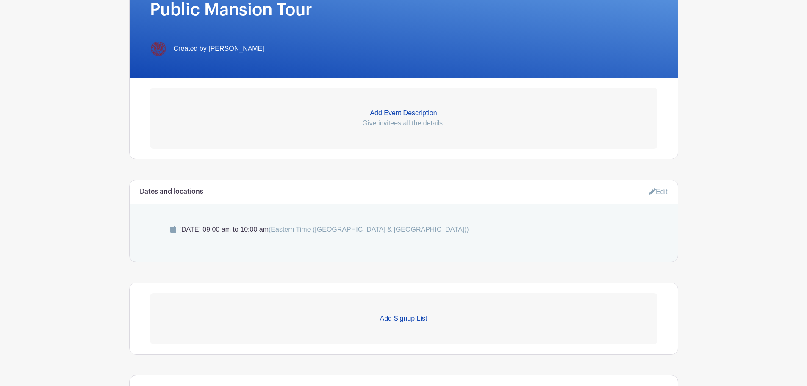
scroll to position [326, 0]
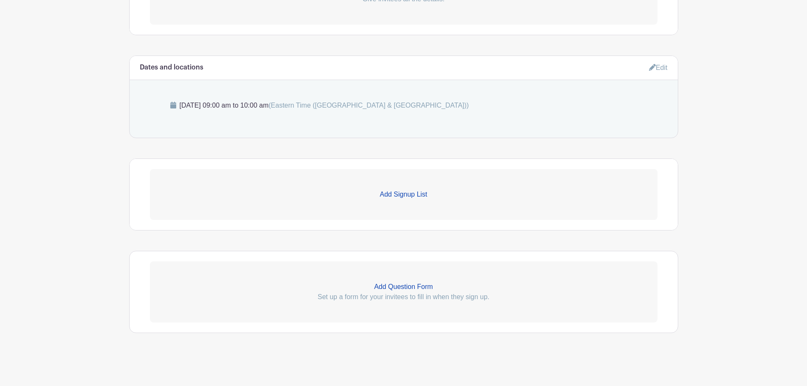
click at [408, 194] on p "Add Signup List" at bounding box center [404, 194] width 508 height 10
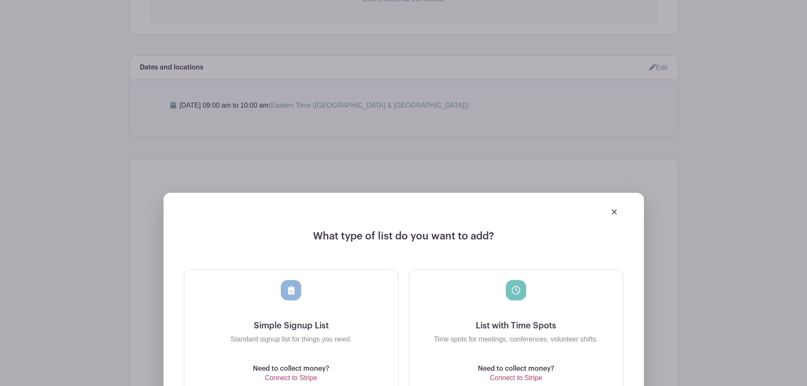
click at [305, 309] on div at bounding box center [291, 300] width 200 height 41
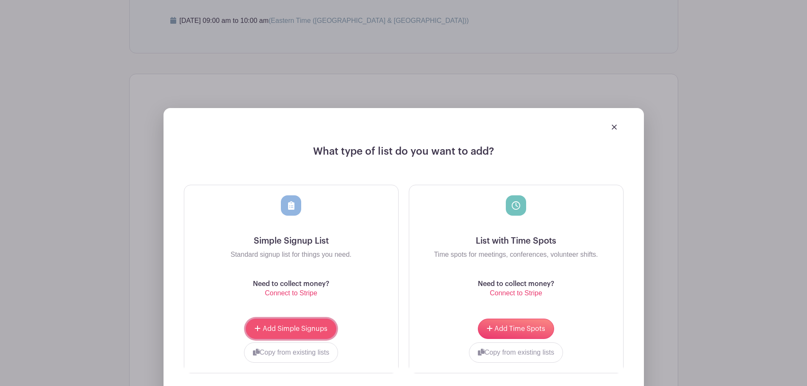
click at [304, 331] on span "Add Simple Signups" at bounding box center [295, 328] width 65 height 7
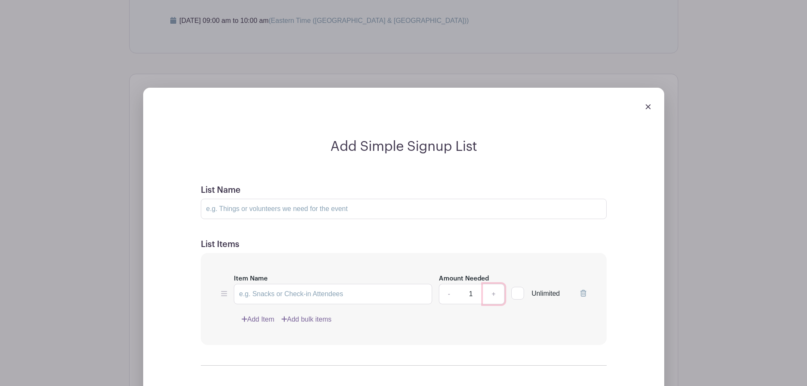
click at [497, 296] on link "+" at bounding box center [493, 294] width 21 height 20
type input "4"
click at [396, 298] on input "Item Name" at bounding box center [333, 294] width 199 height 20
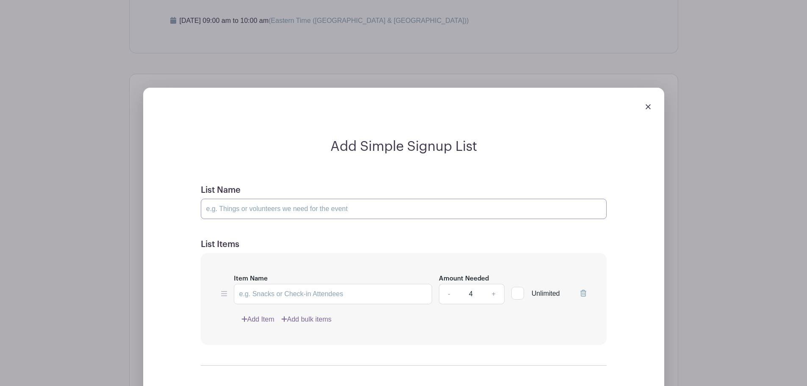
click at [321, 210] on input "List Name" at bounding box center [404, 209] width 406 height 20
type input "Volunteers"
click at [299, 292] on input "Item Name" at bounding box center [333, 294] width 199 height 20
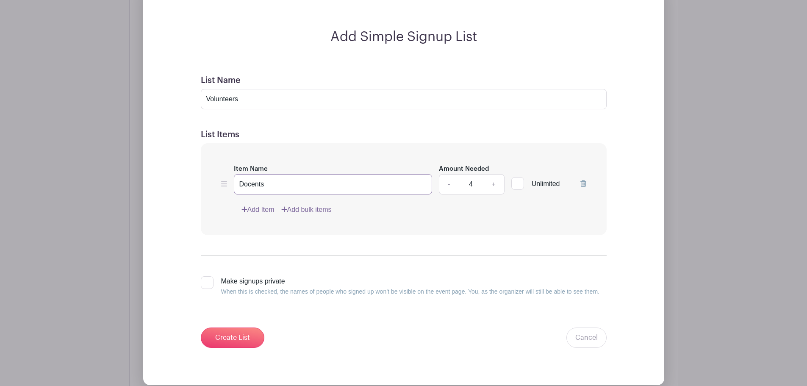
scroll to position [648, 0]
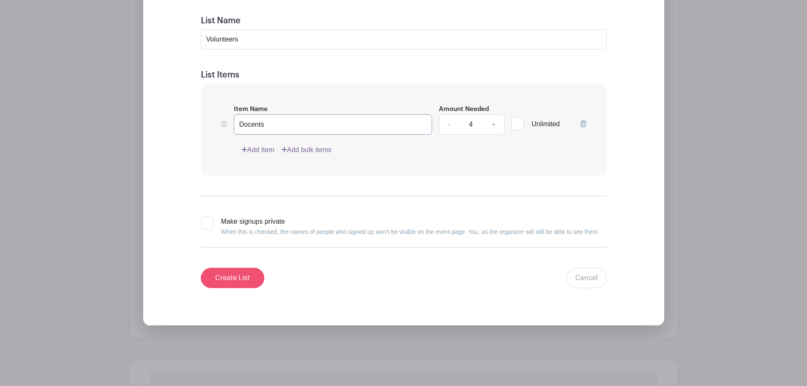
type input "Docents"
click at [237, 278] on input "Create List" at bounding box center [233, 278] width 64 height 20
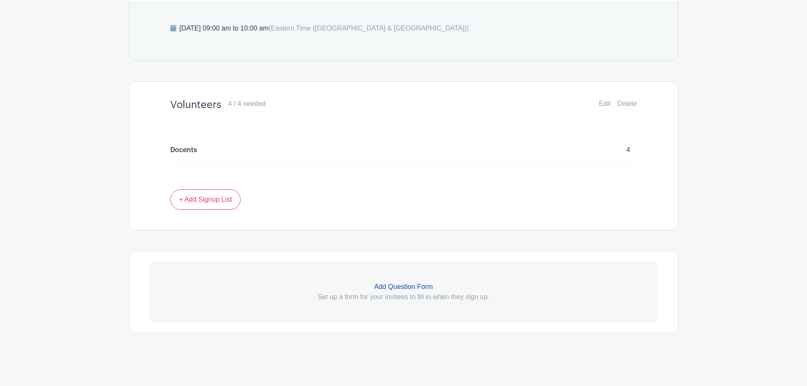
scroll to position [294, 0]
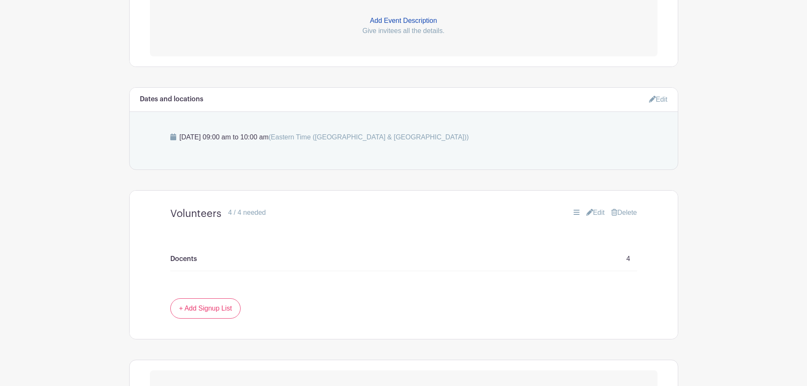
click at [83, 195] on main "Groups All Groups Cosmos Club Docents Add New Group My Signups Event Invites My…" at bounding box center [403, 110] width 807 height 769
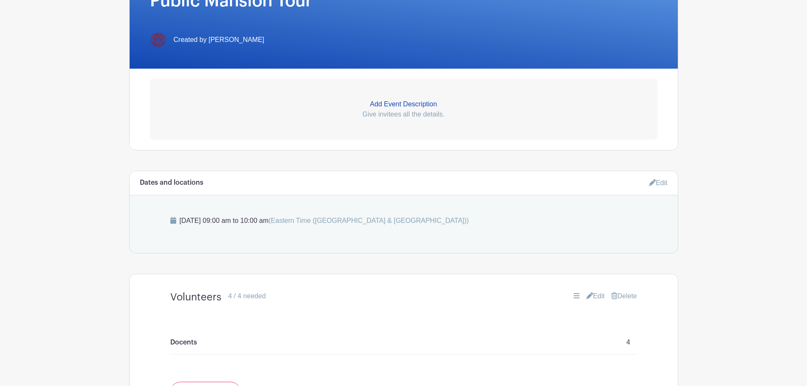
scroll to position [125, 0]
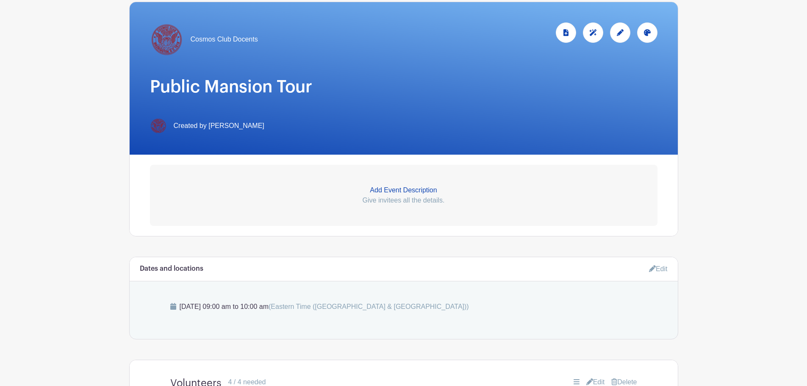
click at [716, 157] on main "Groups All Groups Cosmos Club Docents Add New Group My Signups Event Invites My…" at bounding box center [403, 280] width 807 height 769
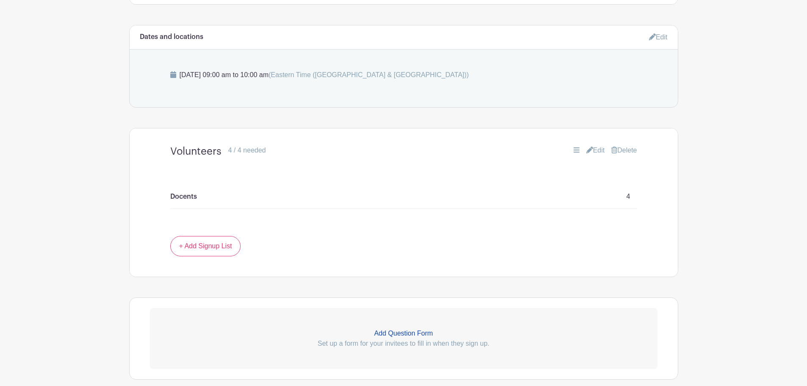
scroll to position [403, 0]
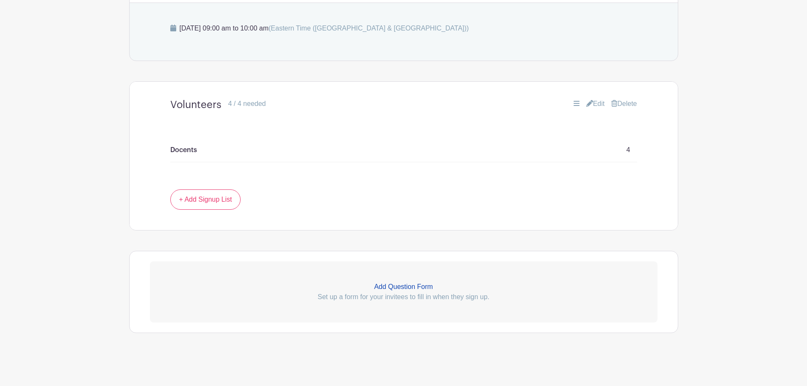
click at [723, 201] on main "Groups All Groups Cosmos Club Docents Add New Group My Signups Event Invites My…" at bounding box center [403, 1] width 807 height 769
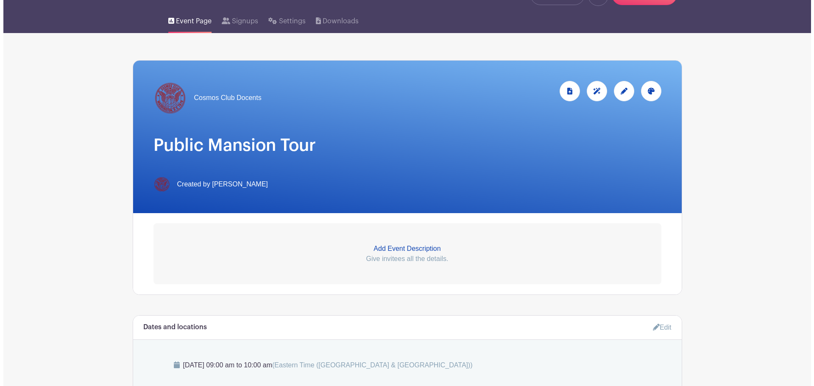
scroll to position [0, 0]
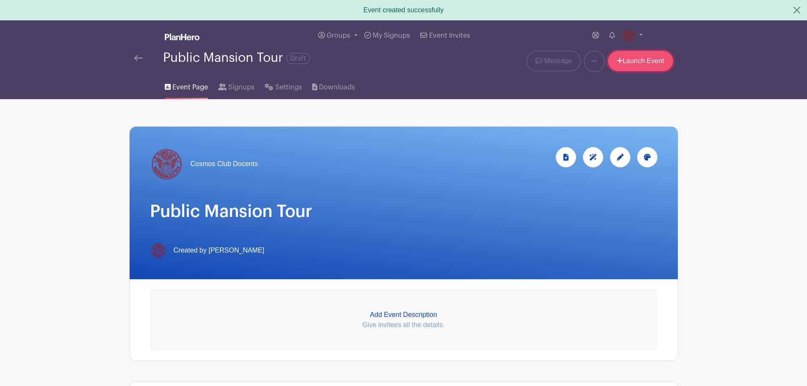
click at [644, 58] on link "Launch Event" at bounding box center [640, 61] width 65 height 20
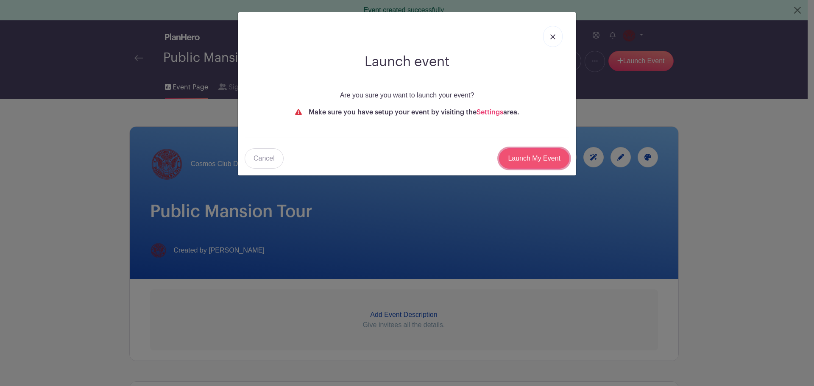
click at [544, 154] on input "Launch My Event" at bounding box center [534, 158] width 70 height 20
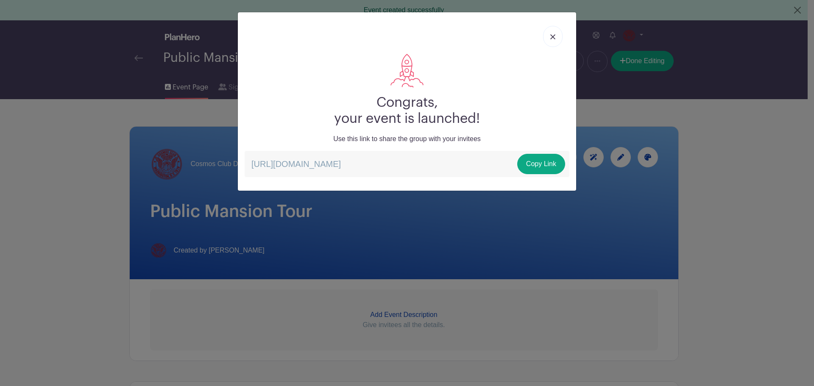
click at [556, 37] on link at bounding box center [552, 36] width 19 height 21
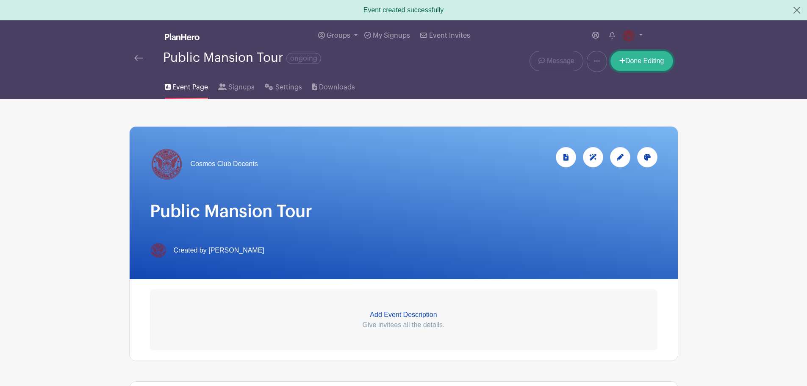
click at [657, 60] on link "Done Editing" at bounding box center [642, 61] width 63 height 20
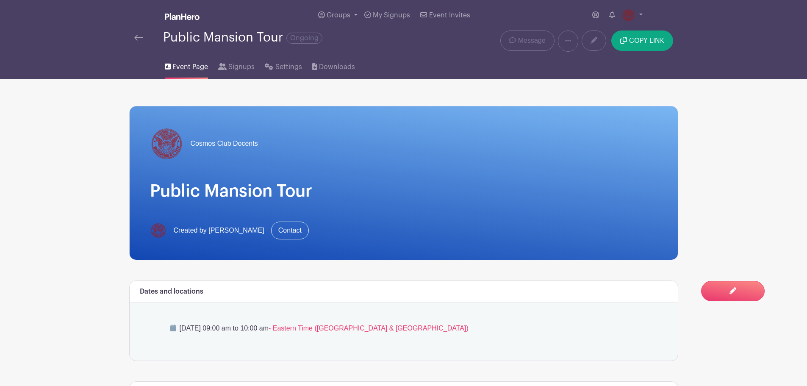
click at [139, 37] on img at bounding box center [138, 38] width 8 height 6
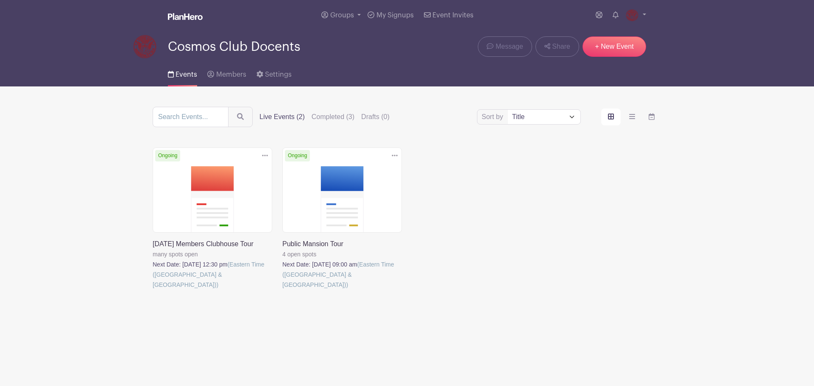
click at [113, 226] on main "Groups All Groups Cosmos Club Docents Add New Group My Signups Event Invites My…" at bounding box center [407, 183] width 814 height 367
click at [103, 218] on main "Groups All Groups Cosmos Club Docents Add New Group My Signups Event Invites My…" at bounding box center [407, 183] width 814 height 367
click at [97, 217] on main "Groups All Groups Cosmos Club Docents Add New Group My Signups Event Invites My…" at bounding box center [407, 183] width 814 height 367
click at [80, 220] on main "Groups All Groups Cosmos Club Docents Add New Group My Signups Event Invites My…" at bounding box center [407, 183] width 814 height 367
click at [233, 74] on span "Members" at bounding box center [231, 74] width 30 height 7
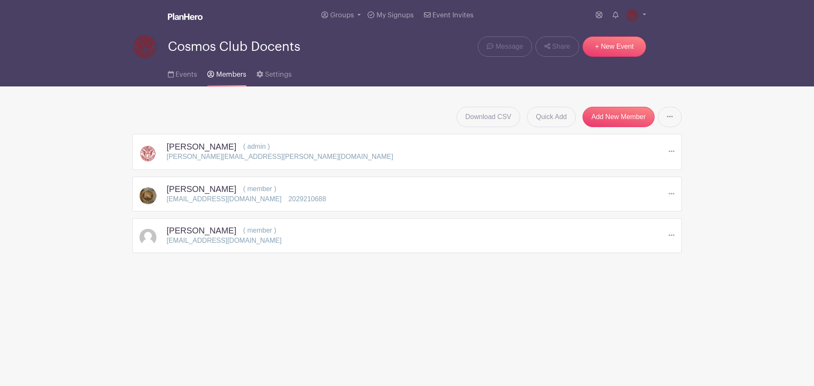
drag, startPoint x: 360, startPoint y: 382, endPoint x: 373, endPoint y: 367, distance: 20.1
click at [363, 306] on html "Loading... Groups All Groups Cosmos Club Docents Add New Group My Signups Event…" at bounding box center [407, 153] width 814 height 306
click at [64, 128] on main "Groups All Groups Cosmos Club Docents Add New Group My Signups Event Invites My…" at bounding box center [407, 153] width 814 height 306
click at [674, 234] on div "Thad Garrett ( member ) tgarrett@cosmosclub.org Edit Remove Member" at bounding box center [406, 235] width 549 height 35
click at [672, 235] on icon at bounding box center [671, 235] width 6 height 2
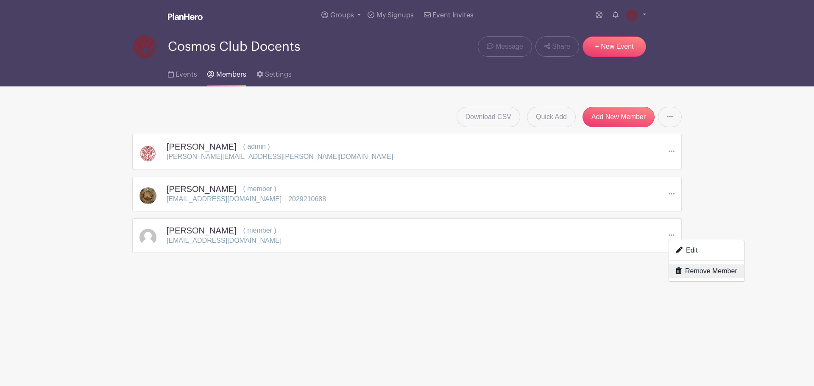
click at [694, 267] on link "Remove Member" at bounding box center [706, 271] width 75 height 14
click at [567, 264] on html "Loading... Groups All Groups Cosmos Club Docents Add New Group My Signups Event…" at bounding box center [407, 132] width 814 height 264
click at [563, 263] on main "Groups All Groups Cosmos Club Docents Add New Group My Signups Event Invites My…" at bounding box center [407, 132] width 814 height 264
click at [667, 117] on icon at bounding box center [670, 116] width 6 height 7
click at [667, 116] on icon at bounding box center [670, 116] width 6 height 7
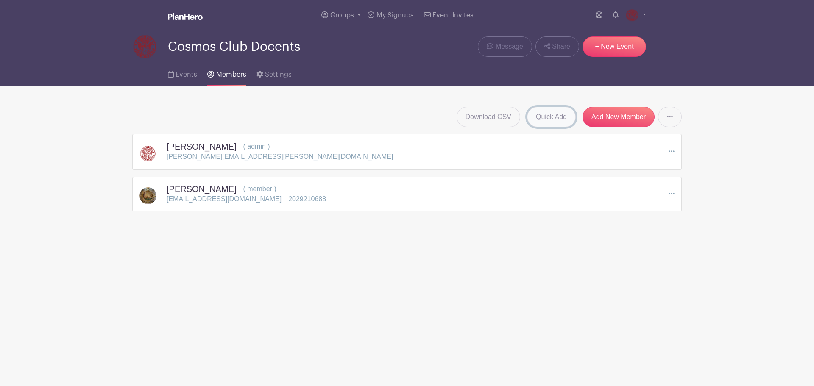
click at [554, 121] on link "Quick Add" at bounding box center [551, 117] width 49 height 20
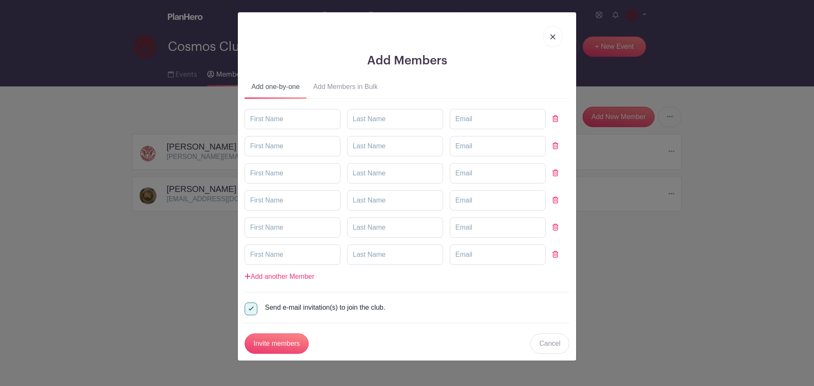
click at [340, 90] on button "Add Members in Bulk" at bounding box center [345, 88] width 78 height 20
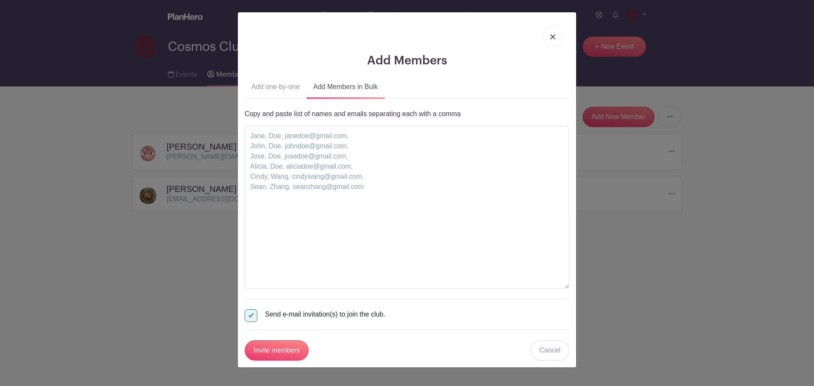
click at [551, 32] on link at bounding box center [552, 36] width 19 height 21
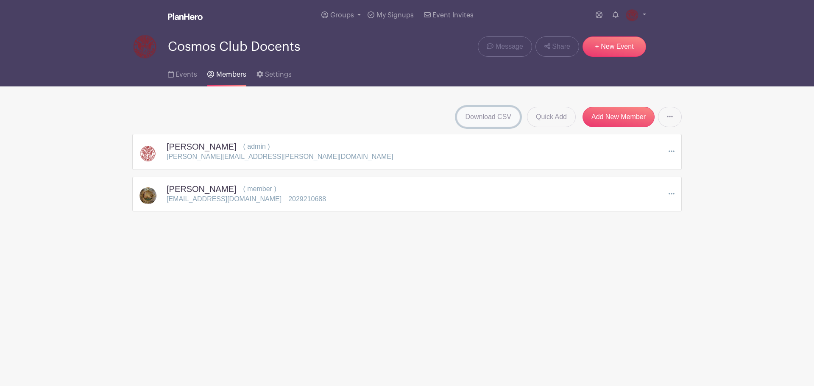
click at [495, 114] on link "Download CSV" at bounding box center [488, 117] width 64 height 20
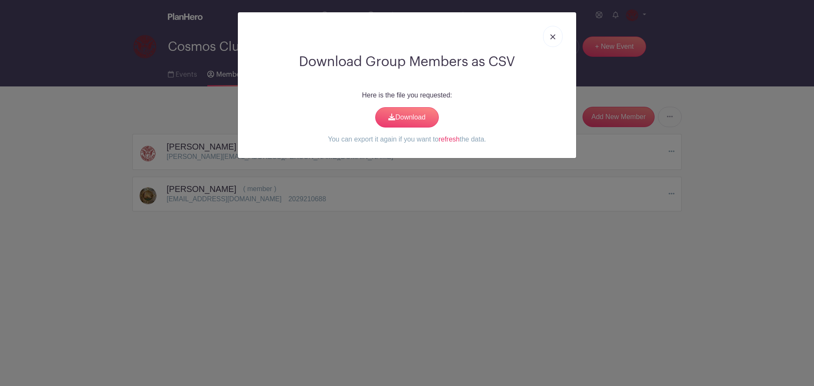
click at [551, 42] on link at bounding box center [552, 36] width 19 height 21
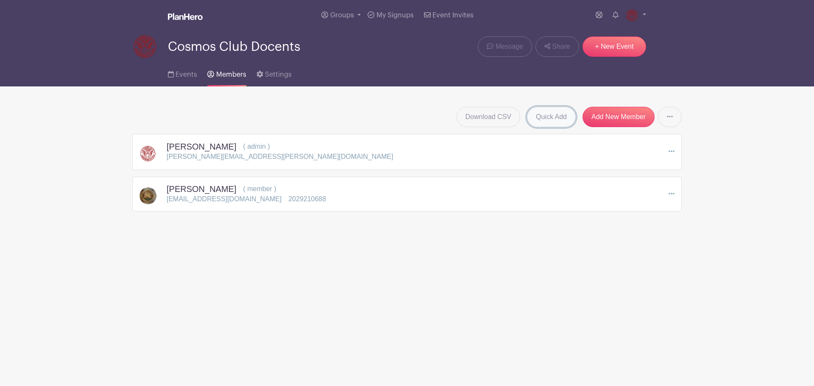
click at [556, 121] on link "Quick Add" at bounding box center [551, 117] width 49 height 20
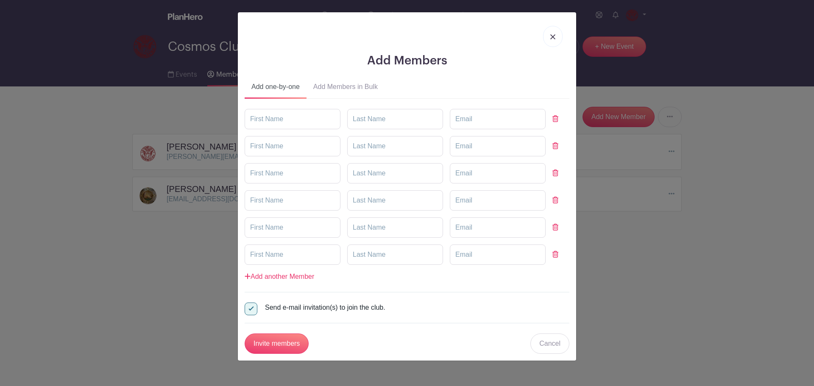
click at [349, 87] on button "Add Members in Bulk" at bounding box center [345, 88] width 78 height 20
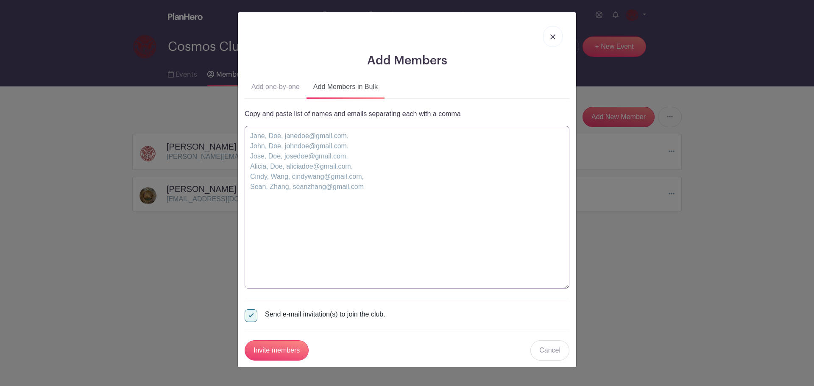
click at [317, 151] on textarea at bounding box center [407, 207] width 325 height 163
paste textarea "cleeallen@me.com"
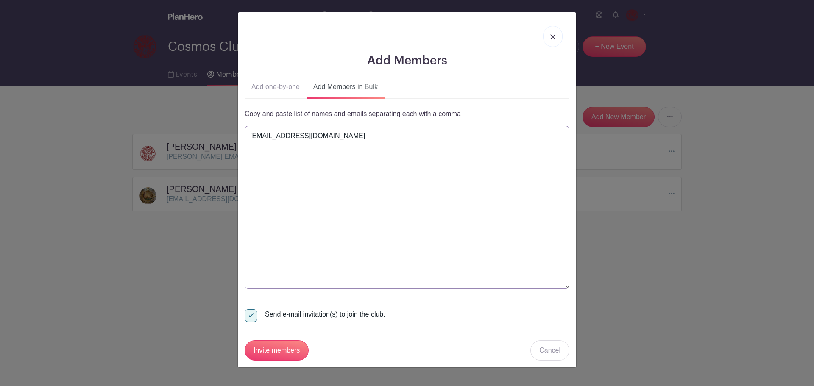
type textarea "cleeallen@me.com"
click at [280, 83] on button "Add one-by-one" at bounding box center [276, 88] width 62 height 20
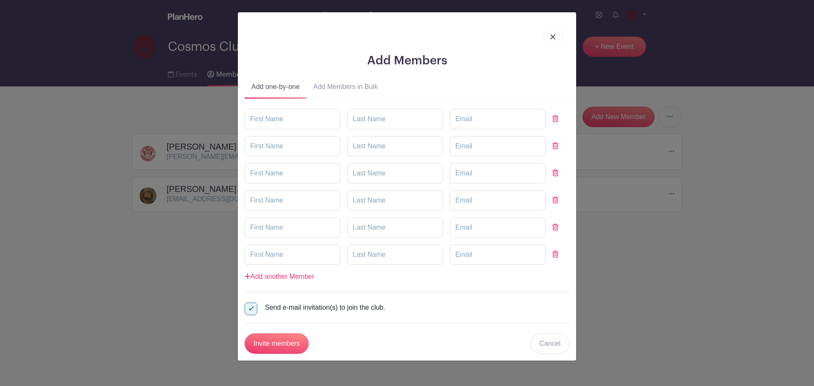
click at [340, 93] on button "Add Members in Bulk" at bounding box center [345, 88] width 78 height 20
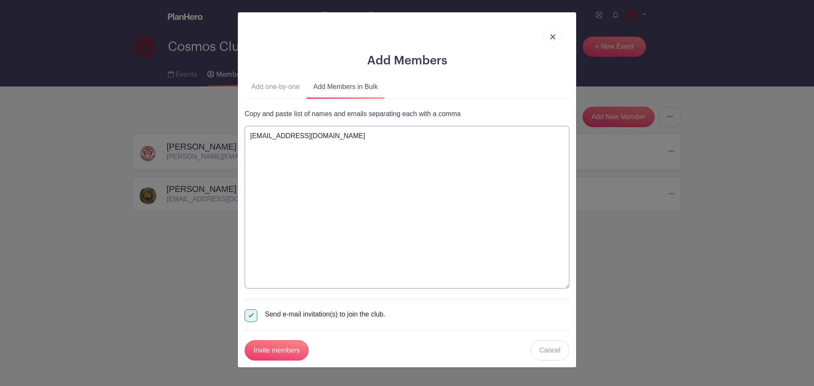
click at [347, 134] on textarea "cleeallen@me.com" at bounding box center [407, 207] width 325 height 163
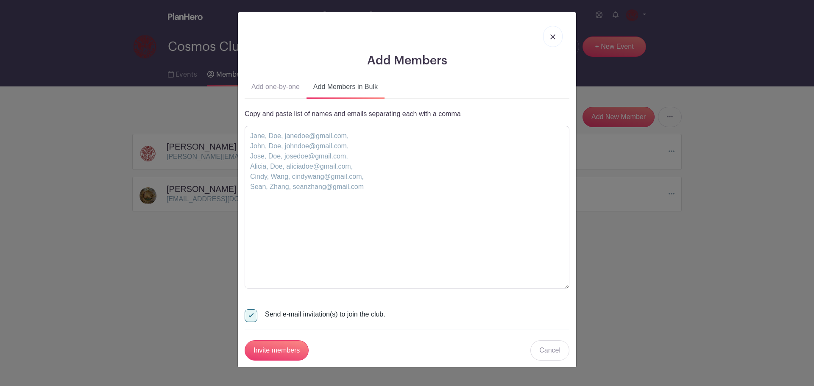
drag, startPoint x: 286, startPoint y: 86, endPoint x: 297, endPoint y: 93, distance: 12.6
click at [296, 95] on button "Add one-by-one" at bounding box center [276, 88] width 62 height 20
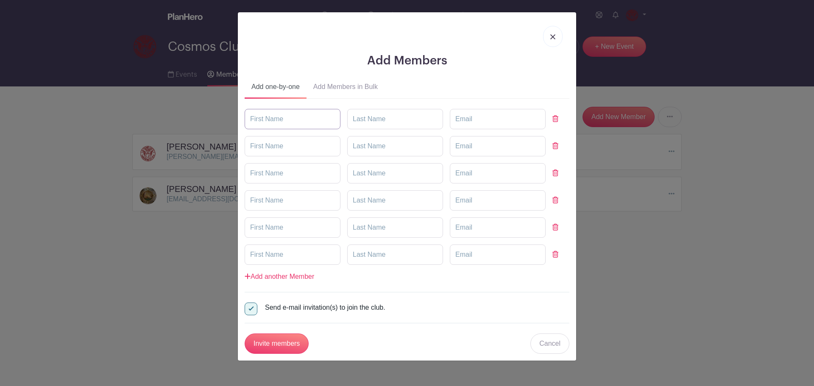
drag, startPoint x: 292, startPoint y: 124, endPoint x: 309, endPoint y: 124, distance: 17.4
click at [292, 124] on input "text" at bounding box center [293, 119] width 96 height 20
type input "Lee"
type input "Allen"
paste input "cleeallen@me.com"
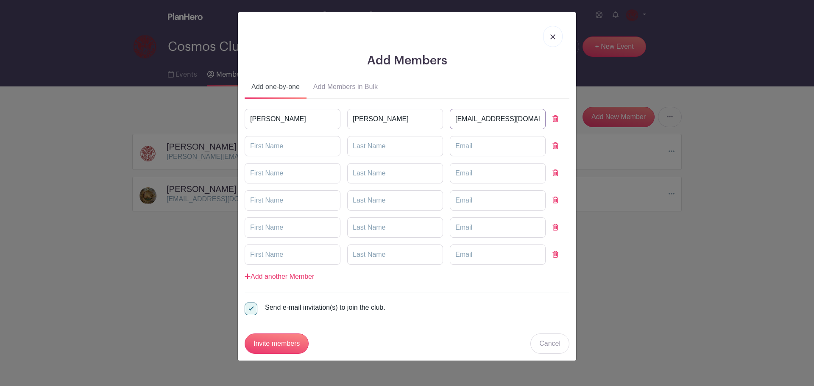
type input "cleeallen@me.com"
click at [302, 142] on input "text" at bounding box center [293, 146] width 96 height 20
type input "Evelyn"
type input "Howard"
paste input "evelynhoward362@gmail.com"
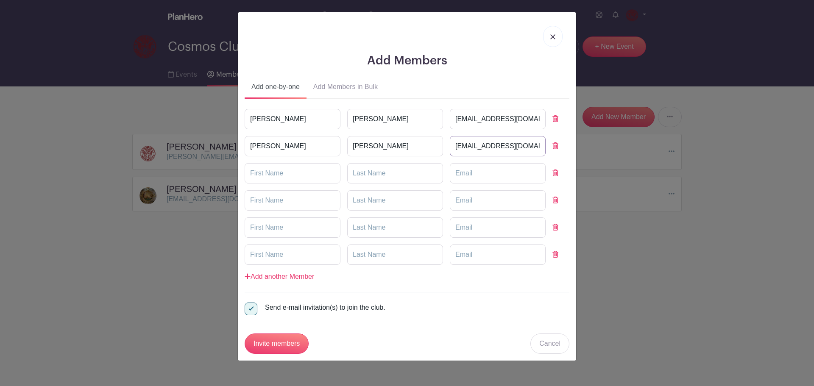
scroll to position [0, 8]
type input "evelynhoward362@gmail.com"
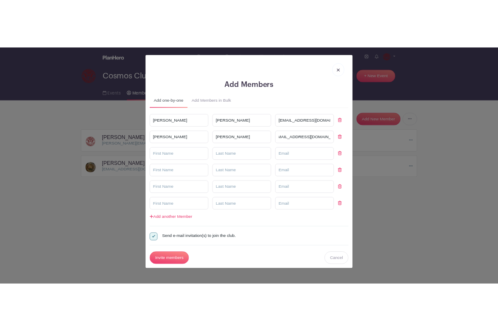
scroll to position [0, 0]
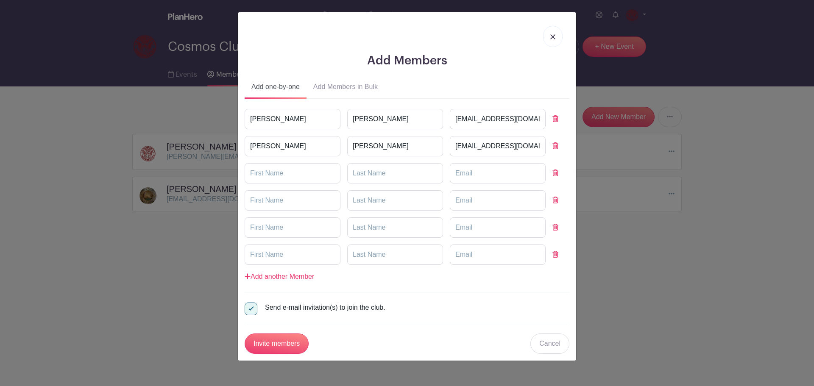
click at [713, 270] on div "Add Members Add one-by-one Add Members in Bulk Lee Allen cleeallen@me.com Evely…" at bounding box center [407, 193] width 814 height 386
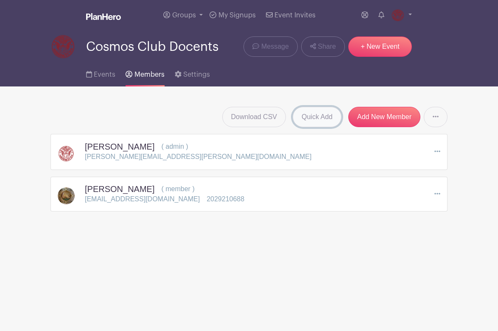
click at [317, 114] on link "Quick Add" at bounding box center [316, 117] width 49 height 20
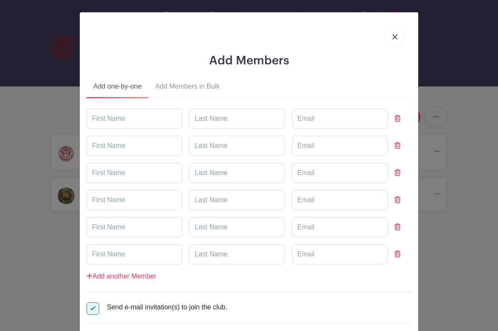
click at [397, 35] on link at bounding box center [394, 36] width 19 height 21
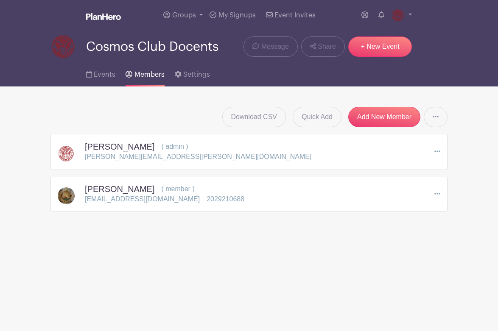
click at [361, 251] on main "Groups All Groups Cosmos Club Docents Add New Group My Signups Event Invites My…" at bounding box center [249, 132] width 498 height 264
click at [429, 124] on link at bounding box center [435, 117] width 24 height 20
click at [434, 121] on link at bounding box center [435, 117] width 24 height 20
drag, startPoint x: 237, startPoint y: 299, endPoint x: 285, endPoint y: 112, distance: 193.5
click at [239, 264] on html "Loading... Groups All Groups Cosmos Club Docents Add New Group My Signups Event…" at bounding box center [249, 132] width 498 height 264
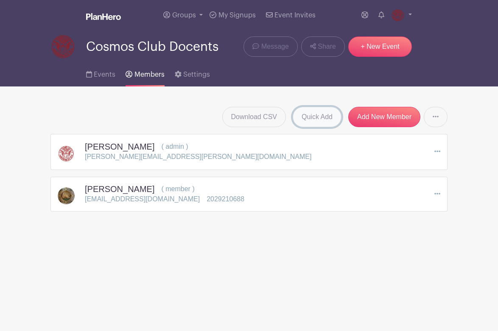
click at [315, 112] on link "Quick Add" at bounding box center [316, 117] width 49 height 20
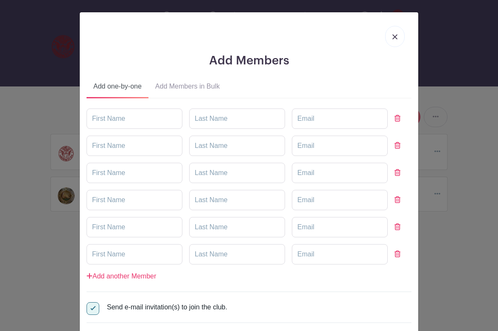
click at [175, 79] on button "Add Members in Bulk" at bounding box center [187, 88] width 78 height 20
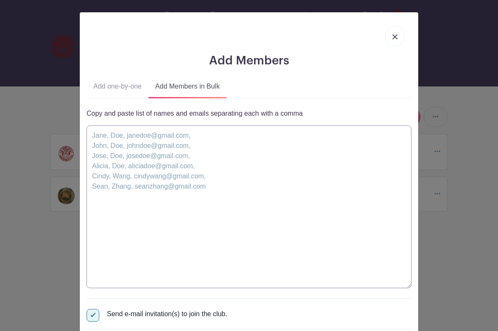
click at [153, 132] on textarea at bounding box center [248, 206] width 325 height 163
click at [122, 85] on button "Add one-by-one" at bounding box center [117, 88] width 62 height 20
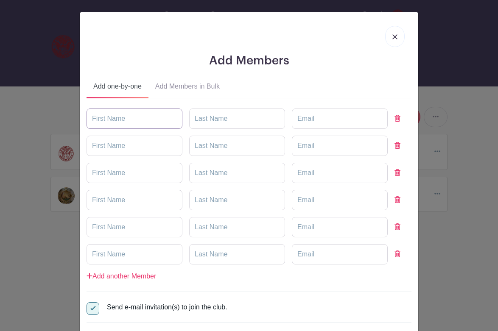
drag, startPoint x: 144, startPoint y: 121, endPoint x: 142, endPoint y: 114, distance: 7.0
click at [144, 121] on input "text" at bounding box center [134, 118] width 96 height 20
type input "Lee"
type input "Allen"
type input "Evelyn"
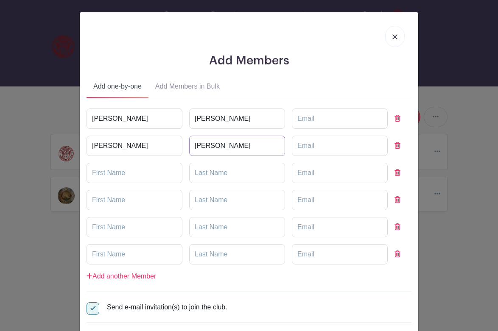
type input "Howard"
type input "Ellen"
type input "Bonnell"
type input "Leslie"
type input "Carothers"
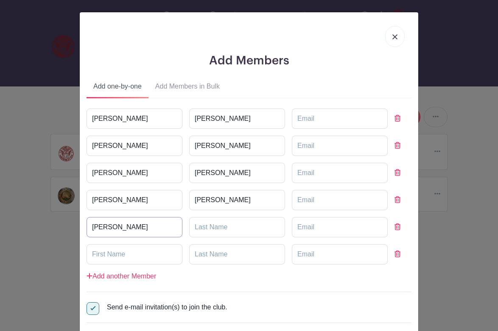
type input "Diane"
type input "Donley"
type input "Jason"
type input "Galie"
click at [140, 275] on link "Add another Member" at bounding box center [121, 276] width 70 height 7
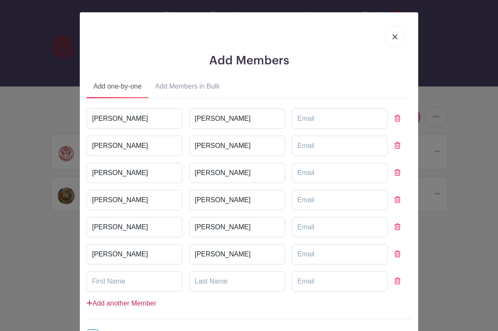
click at [136, 306] on link "Add another Member" at bounding box center [121, 303] width 70 height 7
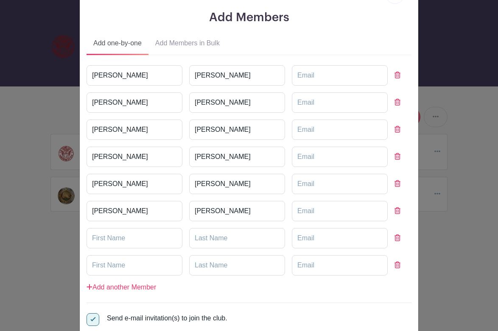
scroll to position [85, 0]
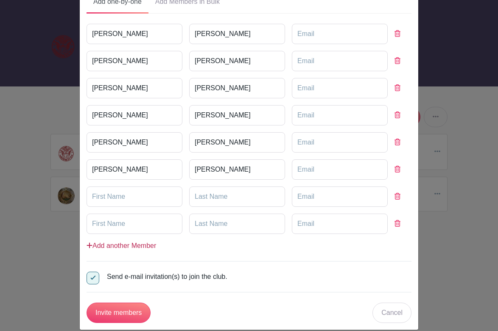
click at [145, 243] on link "Add another Member" at bounding box center [121, 245] width 70 height 7
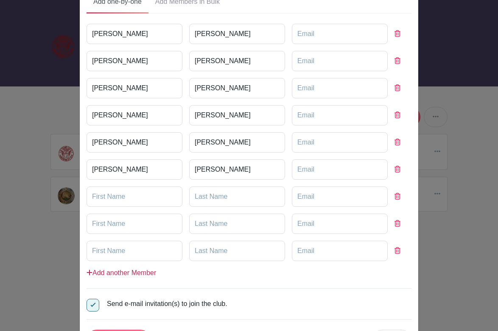
click at [142, 273] on link "Add another Member" at bounding box center [121, 272] width 70 height 7
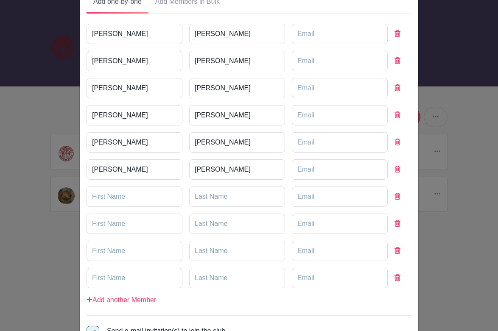
click at [142, 305] on div "Lee Allen Evelyn Howard Ellen Bonnell Leslie Carothers Diane" at bounding box center [248, 164] width 325 height 281
click at [142, 303] on link "Add another Member" at bounding box center [121, 299] width 70 height 7
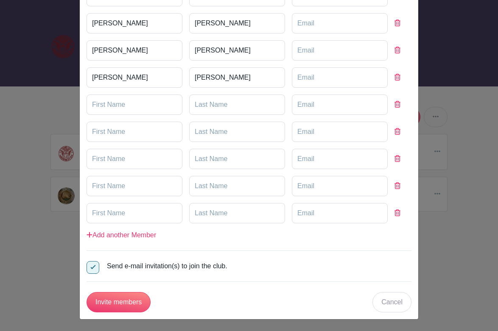
scroll to position [177, 0]
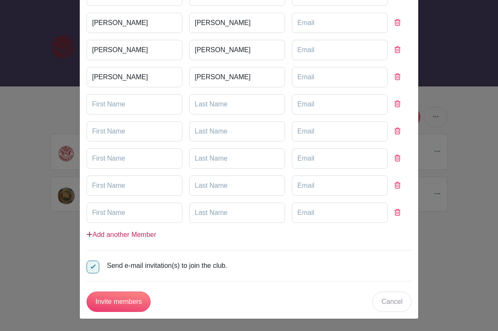
click at [148, 234] on link "Add another Member" at bounding box center [121, 234] width 70 height 7
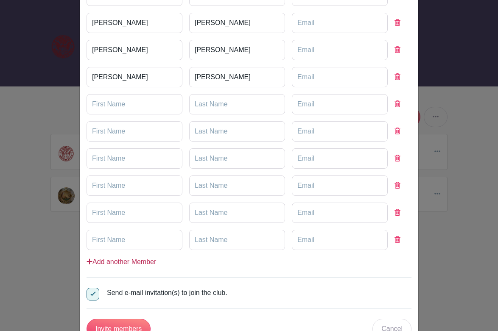
click at [146, 260] on link "Add another Member" at bounding box center [121, 261] width 70 height 7
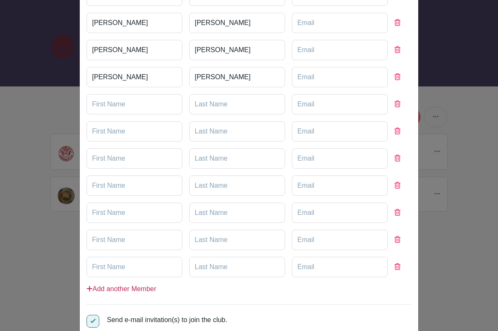
click at [138, 286] on link "Add another Member" at bounding box center [121, 288] width 70 height 7
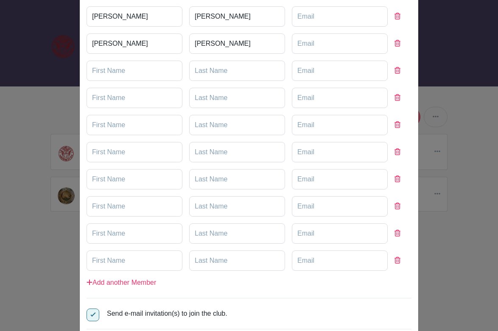
scroll to position [259, 0]
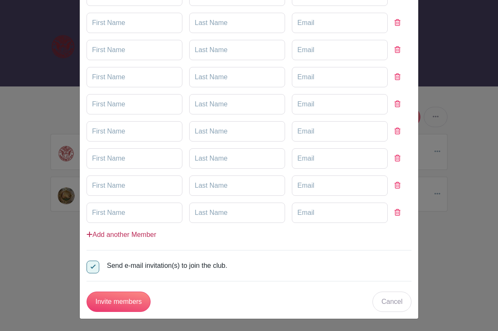
click at [142, 232] on link "Add another Member" at bounding box center [121, 234] width 70 height 7
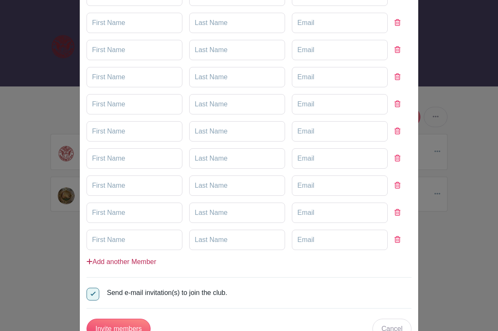
click at [140, 263] on link "Add another Member" at bounding box center [121, 261] width 70 height 7
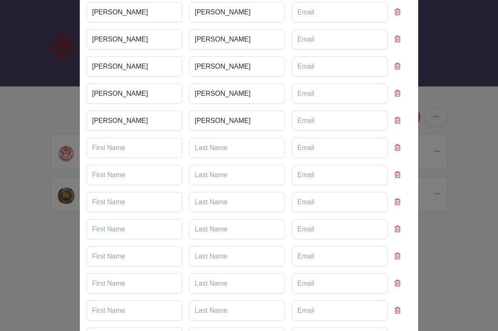
scroll to position [131, 0]
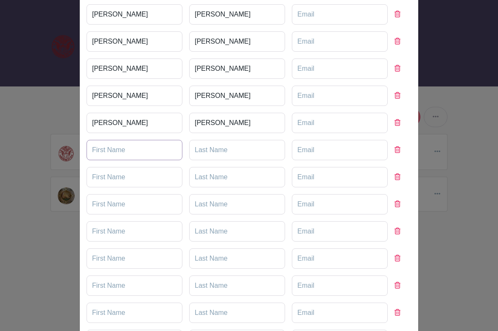
click at [122, 150] on input "text" at bounding box center [134, 150] width 96 height 20
type input "Andrew"
type input "Gilmour"
type input "Lisa"
type input "Halperin"
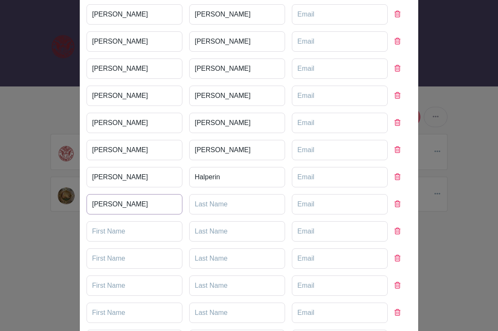
type input "Winston"
type input "Haythe"
type input "Mary Anne"
type input "Hoffman"
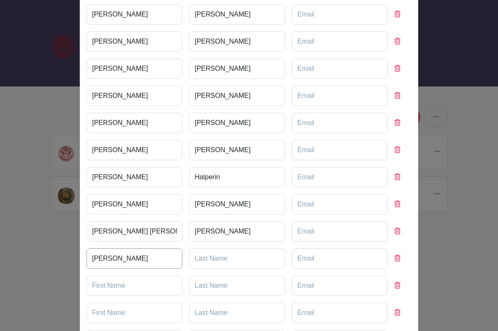
type input "Susan"
type input "Koch"
type input "Sally"
type input "Mulhern"
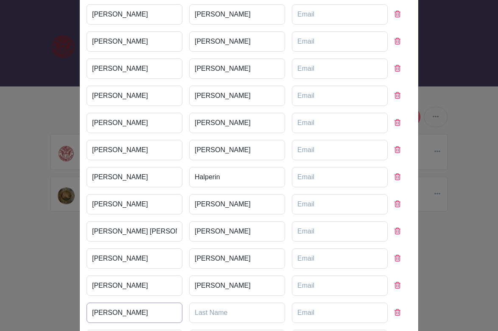
type input "Patricia"
type input "Nicoson"
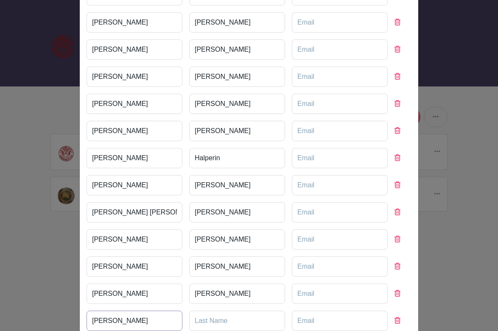
type input "David"
type input "Olive"
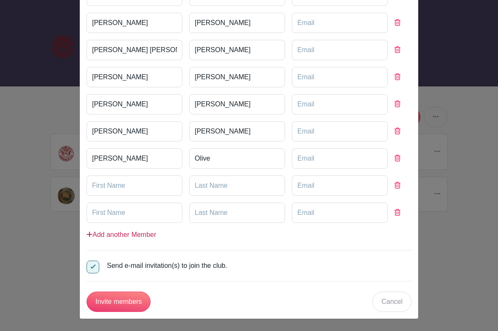
click at [87, 233] on icon at bounding box center [89, 234] width 6 height 7
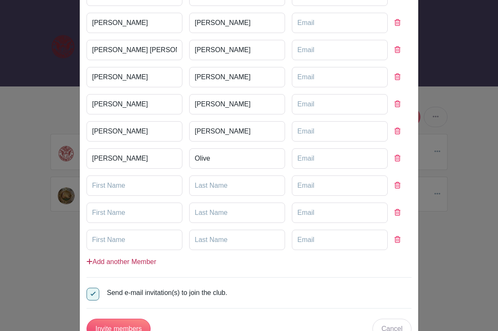
click at [86, 263] on icon at bounding box center [89, 261] width 6 height 7
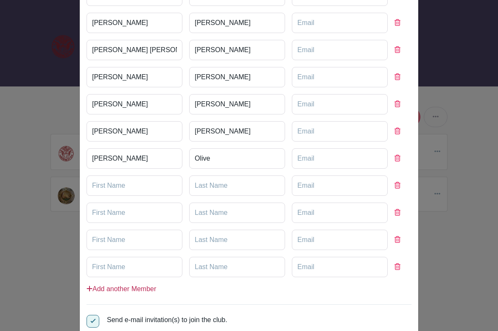
click at [87, 290] on icon at bounding box center [90, 289] width 6 height 6
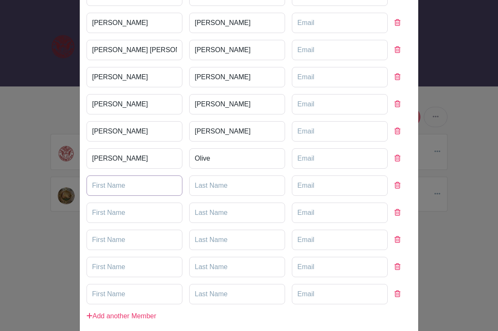
click at [120, 184] on input "text" at bounding box center [134, 185] width 96 height 20
type input "Rod"
type input "Ross"
type input "Paul"
type input "s"
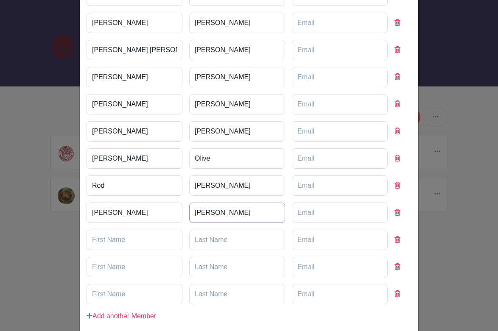
type input "Schmitz"
type input "Nancy"
type input "Slade"
type input "Cecile"
type input "Srodes"
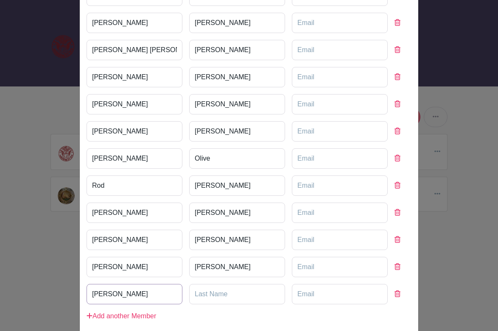
type input "Fran"
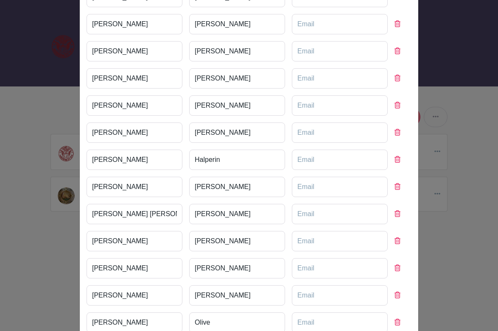
scroll to position [143, 0]
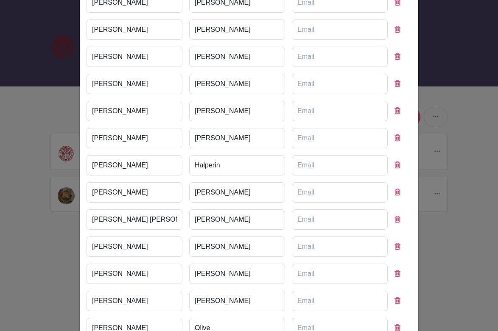
type input "Usher"
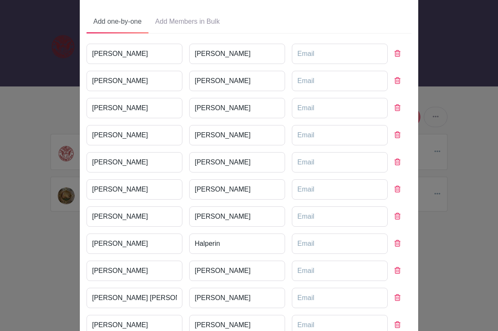
scroll to position [0, 0]
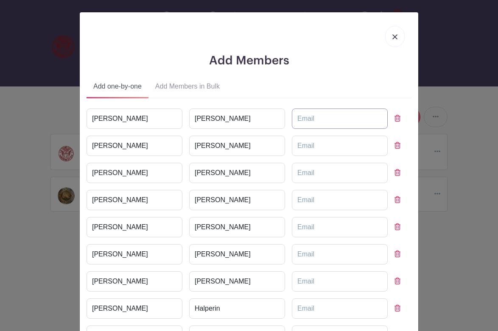
click at [341, 121] on input "email" at bounding box center [340, 118] width 96 height 20
type input "cleeallen@me.com"
click at [334, 142] on input "email" at bounding box center [340, 146] width 96 height 20
type input "evelynhoward362@gmail.com"
click at [343, 174] on input "email" at bounding box center [340, 173] width 96 height 20
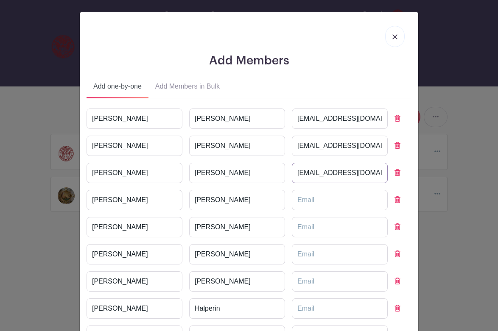
scroll to position [0, 6]
type input "ellenbonnell0213@gmail.com"
click at [337, 204] on input "email" at bounding box center [340, 200] width 96 height 20
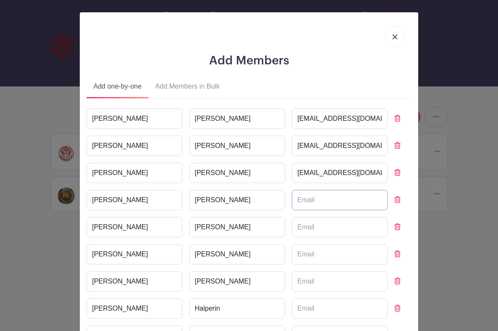
click at [309, 204] on input "email" at bounding box center [340, 200] width 96 height 20
paste input "leslieacarothers@gmail.com"
type input "leslieacarothers@gmail.com"
click at [332, 229] on input "email" at bounding box center [340, 227] width 96 height 20
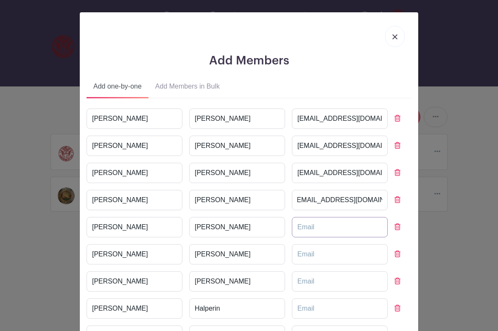
scroll to position [0, 0]
click at [322, 226] on input "email" at bounding box center [340, 227] width 96 height 20
paste input "dianedonley@gmail.com"
type input "dianedonley@gmail.com"
click at [317, 264] on input "email" at bounding box center [340, 254] width 96 height 20
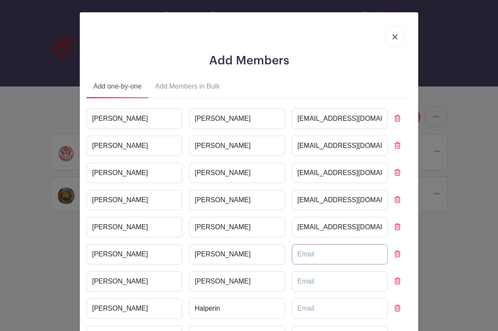
paste input "Jmg105@caa.columbia.edu"
type input "Jmg105@caa.columbia.edu"
click at [338, 277] on input "email" at bounding box center [340, 281] width 96 height 20
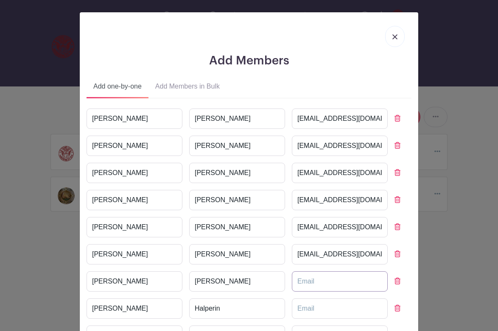
paste input "Jmg105@caa.columbia.edu"
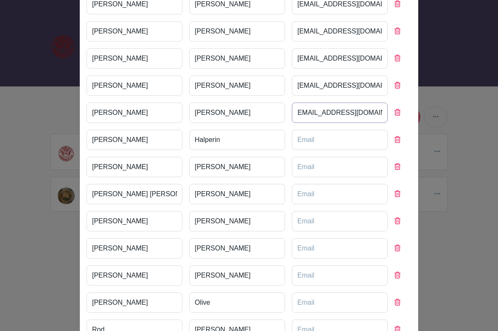
scroll to position [170, 0]
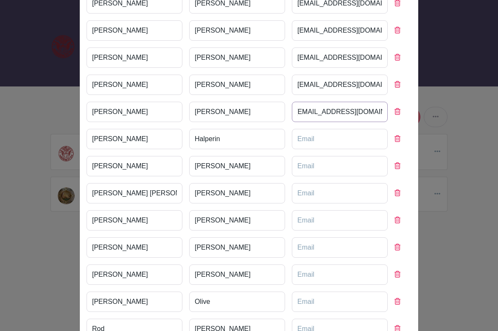
type input "Jmg105@caa.columbia.edu"
click at [309, 141] on input "email" at bounding box center [340, 139] width 96 height 20
paste input "coopersmithhalperin@gmail.com"
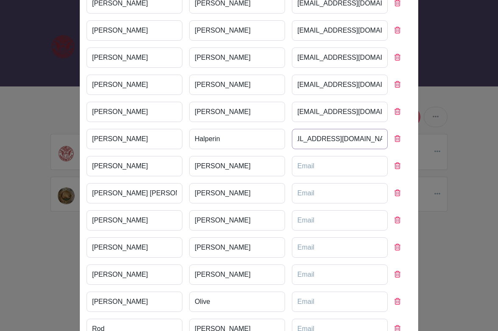
type input "coopersmithhalperin@gmail.com"
click at [355, 164] on input "email" at bounding box center [340, 166] width 96 height 20
paste input "winstonhaythe@gmail.com"
type input "winstonhaythe@gmail.com"
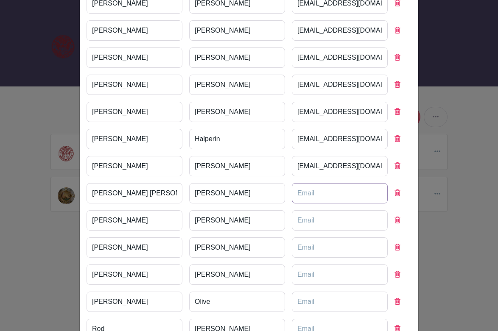
click at [328, 200] on input "email" at bounding box center [340, 193] width 96 height 20
paste input "maryanne42@gmail.com"
type input "maryanne42@gmail.com"
click at [306, 221] on input "email" at bounding box center [340, 220] width 96 height 20
type input "sjkochmhc@gmail.com"
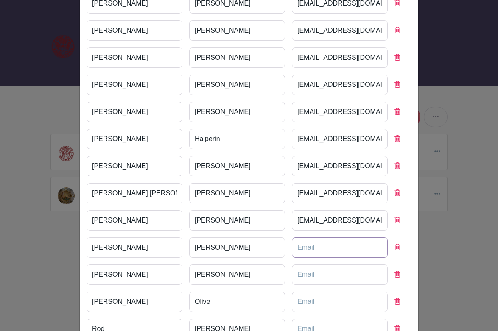
click at [310, 248] on input "email" at bounding box center [340, 247] width 96 height 20
type input "sallymulhern@gmail.com"
type input "nicosonp@gmail.com"
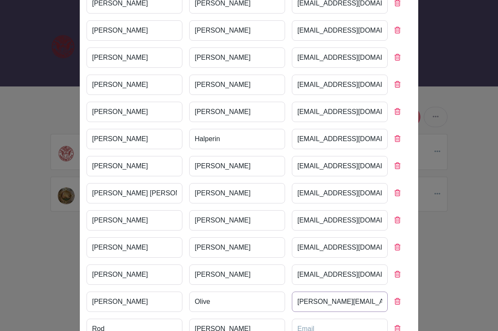
type input "dolive@erols.com"
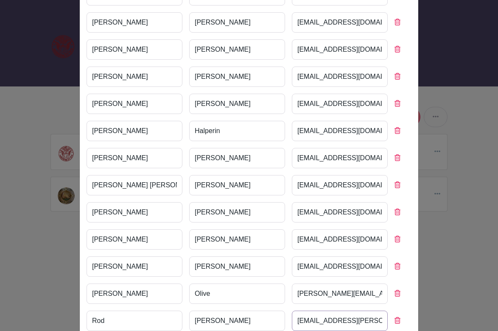
click at [363, 317] on input "rod.ross@comcast.ne" at bounding box center [340, 321] width 96 height 20
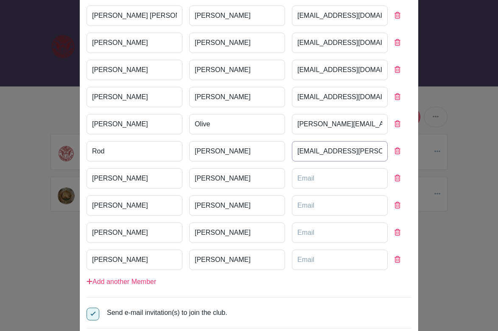
type input "rod.ross@comcast.net"
click at [329, 175] on input "email" at bounding box center [340, 178] width 96 height 20
type input "pfschmitz@outlook.com"
click at [311, 204] on input "email" at bounding box center [340, 205] width 96 height 20
type input "nancyslade9@gmail.com"
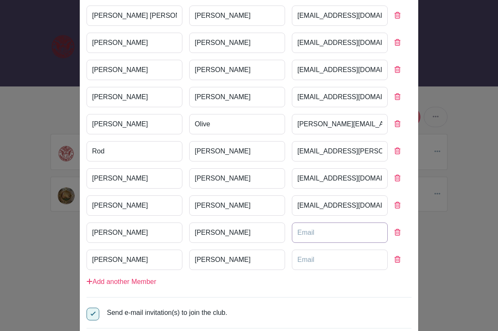
click at [311, 235] on input "email" at bounding box center [340, 233] width 96 height 20
type input "s"
type input "cecile_srodes@comcast.net"
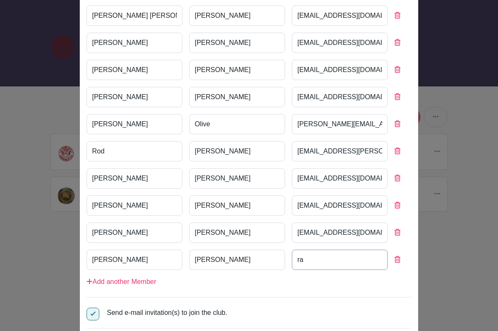
type input "r"
type input "franusher2011@gmail.com"
click at [409, 183] on div "Add Members Add one-by-one Add Members in Bulk Lee Allen cleeallen@me.com Evely…" at bounding box center [249, 15] width 338 height 701
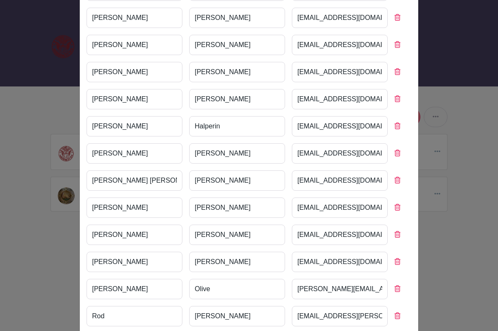
scroll to position [13, 0]
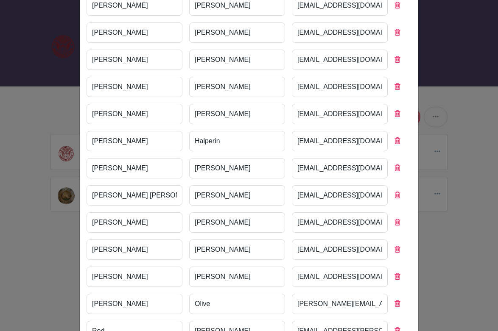
scroll to position [182, 0]
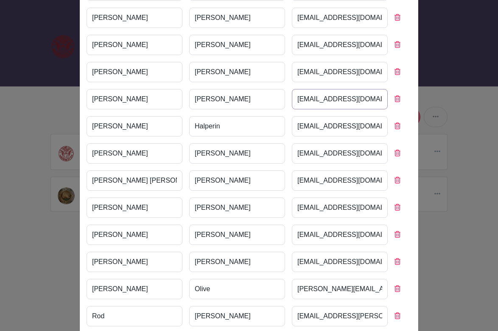
click at [303, 106] on input "Jmg105@caa.columbia.edu" at bounding box center [340, 99] width 96 height 20
type input "gilmour@cua.edu"
click at [414, 79] on div "Add Members Add one-by-one Add Members in Bulk Lee Allen cleeallen@me.com Evely…" at bounding box center [249, 180] width 338 height 701
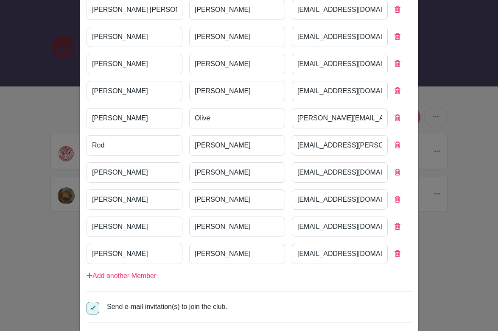
scroll to position [394, 0]
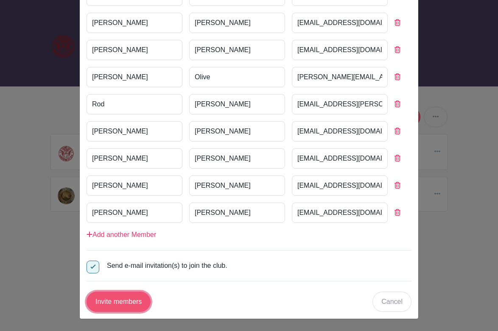
click at [114, 304] on input "Invite members" at bounding box center [118, 302] width 64 height 20
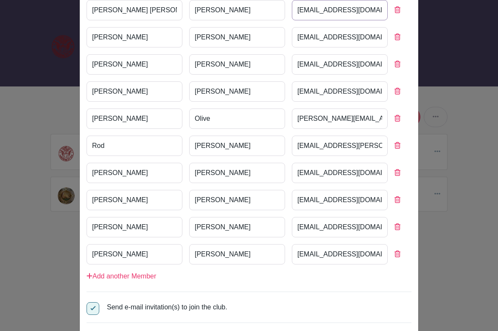
click at [337, 10] on input "maryanne42@gmail.com" at bounding box center [340, 10] width 96 height 20
click at [366, 9] on input "maryanne42@gmail.com" at bounding box center [340, 10] width 96 height 20
click at [367, 297] on form "Lee Allen cleeallen@me.com Evelyn Howard evelynhoward362@gmail.com Ellen Bonnel…" at bounding box center [248, 55] width 325 height 598
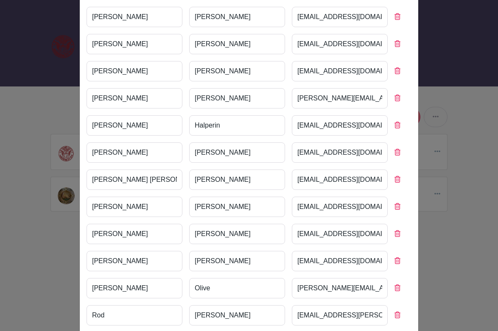
scroll to position [14, 0]
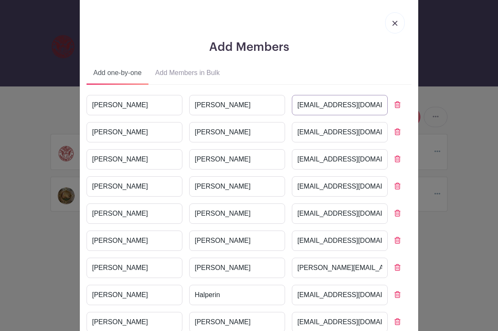
click at [345, 101] on input "cleeallen@me.com" at bounding box center [340, 105] width 96 height 20
click at [309, 131] on input "evelynhoward362@gmail.com" at bounding box center [340, 132] width 96 height 20
drag, startPoint x: 367, startPoint y: 136, endPoint x: 401, endPoint y: 133, distance: 34.0
click at [401, 133] on div "Evelyn Howard evelynhoward362@gmail.com" at bounding box center [248, 132] width 325 height 20
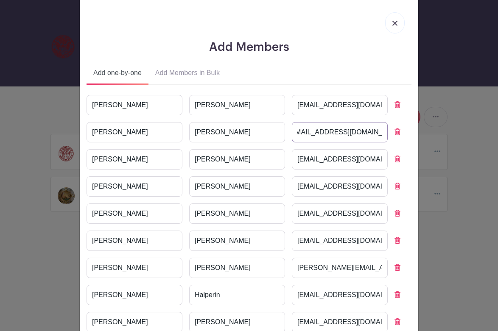
click at [356, 127] on input "evelynhoward362@gmail.com" at bounding box center [340, 132] width 96 height 20
click at [401, 77] on ul "Add one-by-one Add Members in Bulk" at bounding box center [248, 74] width 325 height 20
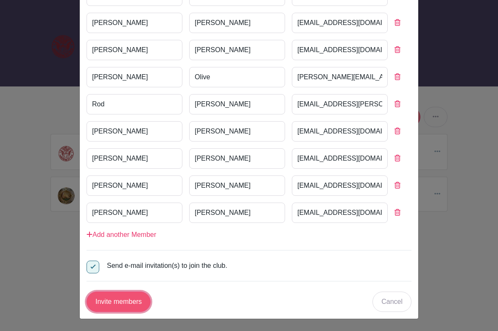
click at [136, 301] on input "Invite members" at bounding box center [118, 302] width 64 height 20
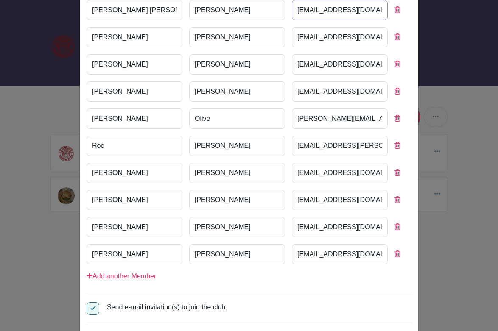
drag, startPoint x: 370, startPoint y: 10, endPoint x: 409, endPoint y: 12, distance: 39.9
click at [409, 12] on div "Add Members Add one-by-one Add Members in Bulk Lee Allen cleeallen@me.com Evely…" at bounding box center [249, 10] width 338 height 701
type input "m"
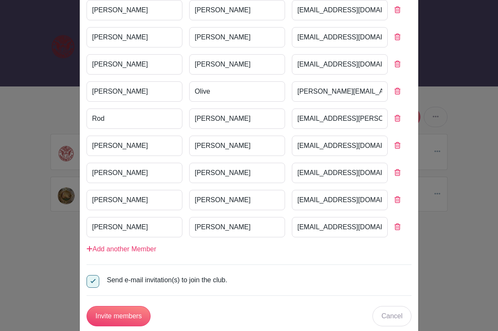
scroll to position [394, 0]
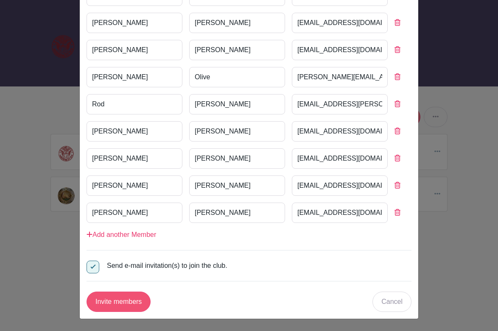
type input "maryanne42@gmail.com"
click at [123, 295] on input "Invite members" at bounding box center [118, 302] width 64 height 20
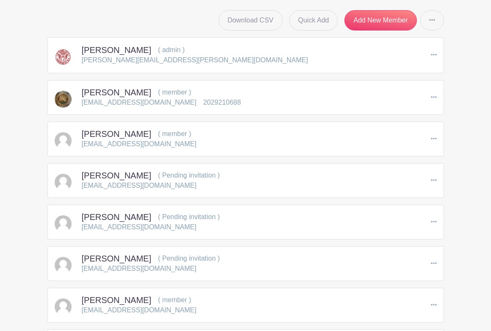
scroll to position [212, 0]
